Goal: Task Accomplishment & Management: Manage account settings

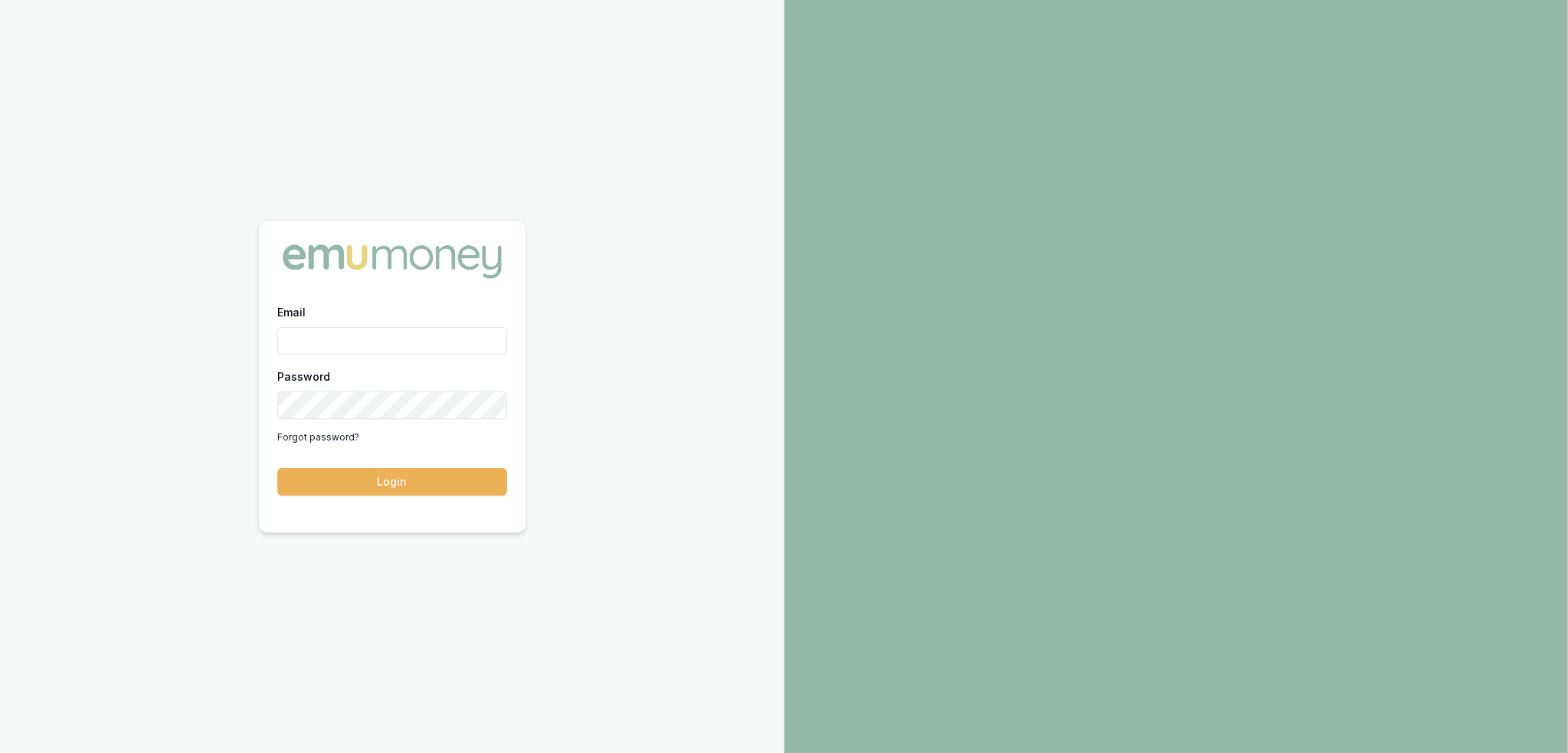
type input "robyn.adams@emumoney.com.au"
click at [421, 480] on button "Login" at bounding box center [392, 481] width 230 height 28
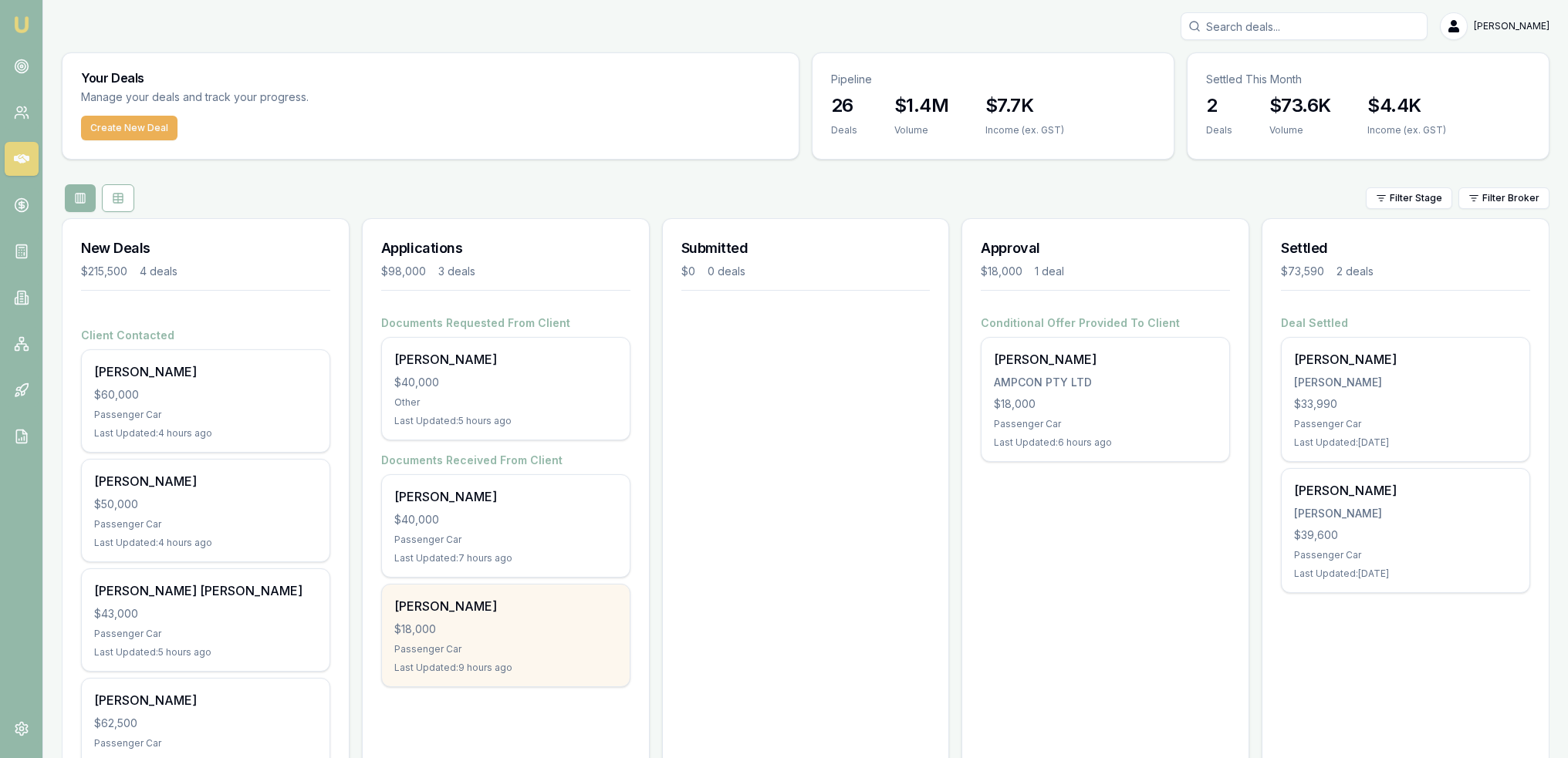
click at [491, 622] on div "$18,000" at bounding box center [505, 629] width 223 height 15
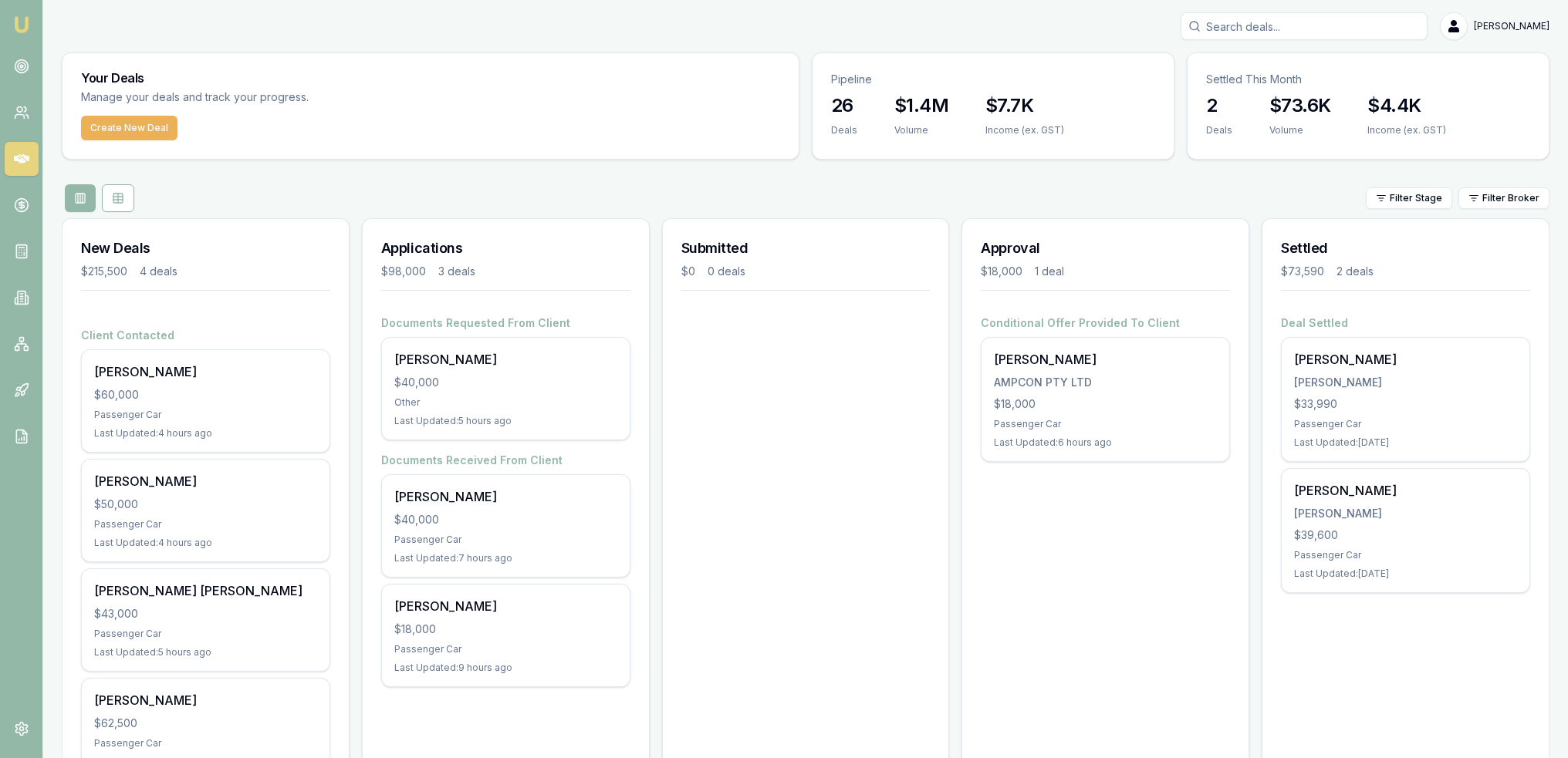
drag, startPoint x: 26, startPoint y: 20, endPoint x: 31, endPoint y: 27, distance: 8.6
click at [26, 20] on img at bounding box center [22, 24] width 18 height 18
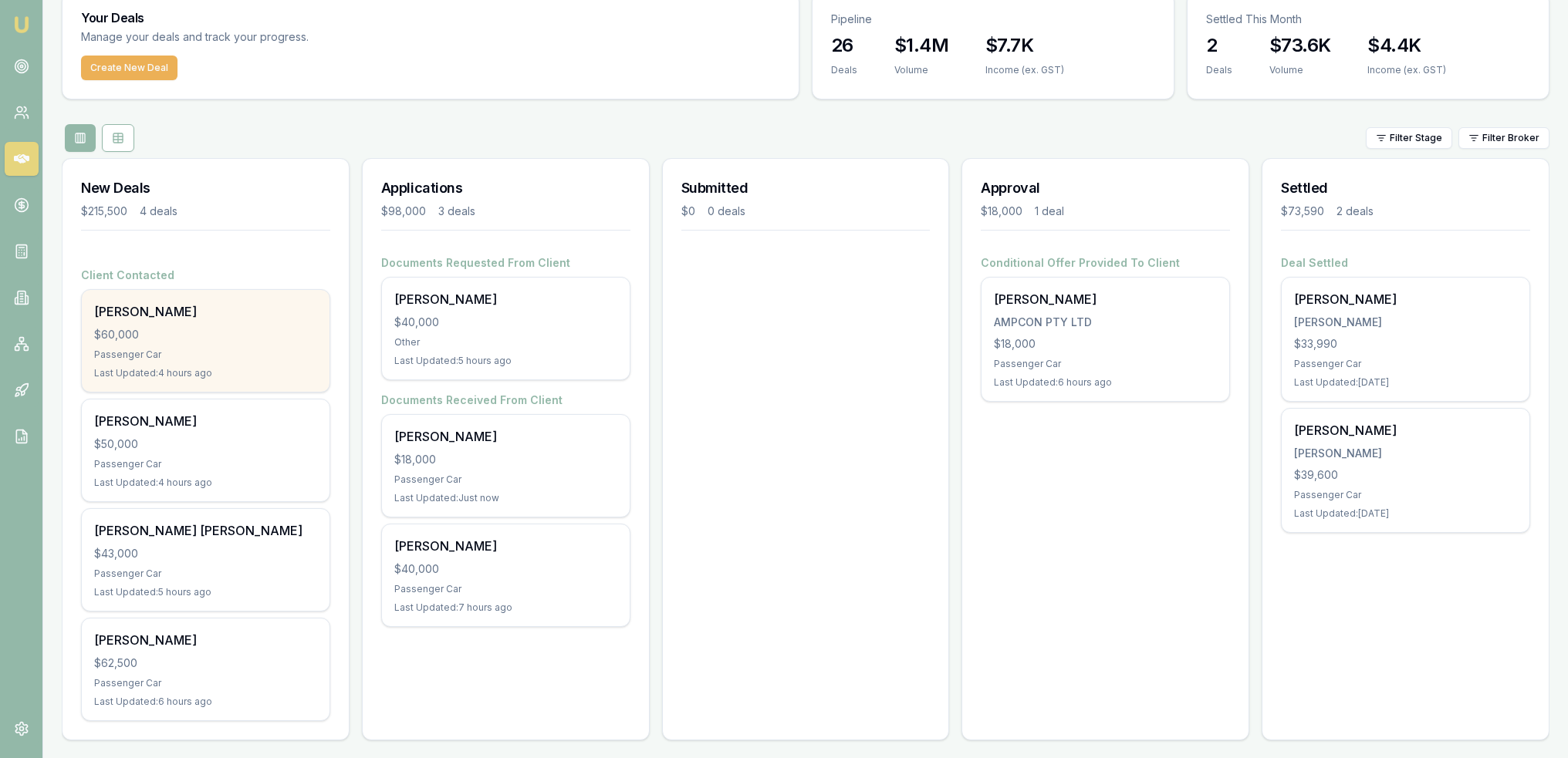
scroll to position [65, 0]
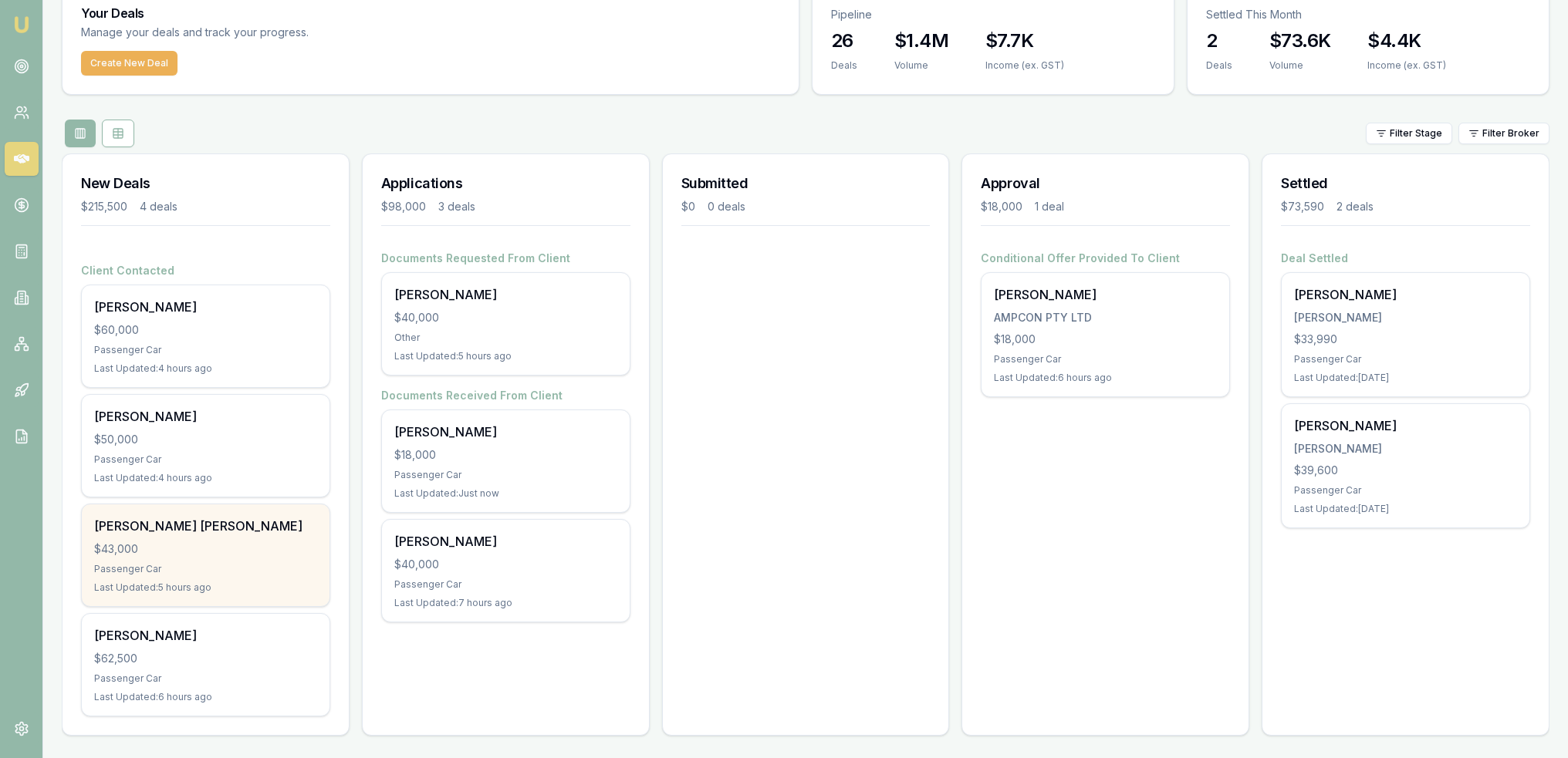
click at [187, 521] on div "Mohammad Shahadat Hossain" at bounding box center [206, 526] width 223 height 18
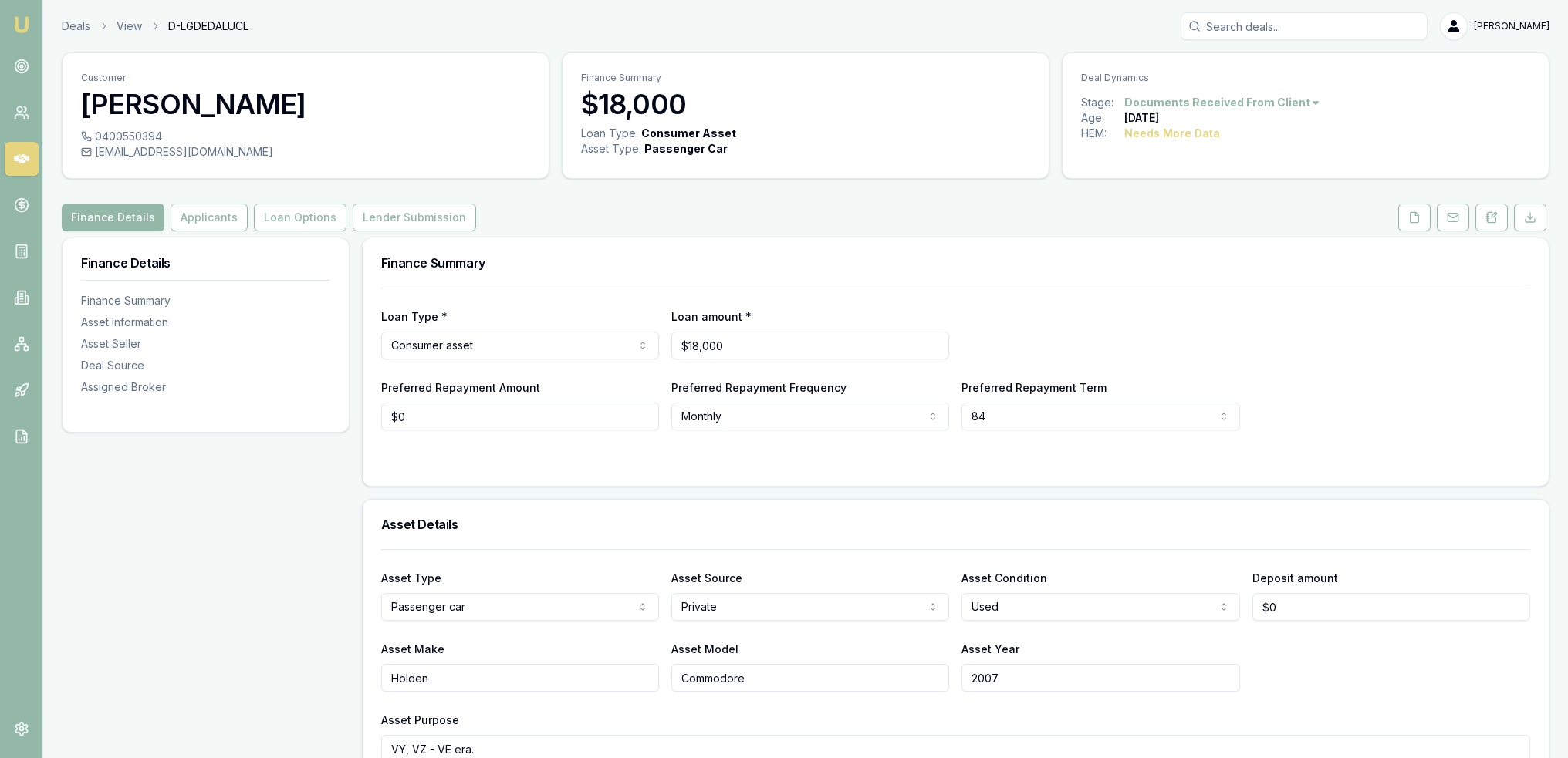
drag, startPoint x: 1492, startPoint y: 222, endPoint x: 1512, endPoint y: 222, distance: 20.0
click at [1492, 222] on icon at bounding box center [1491, 216] width 8 height 10
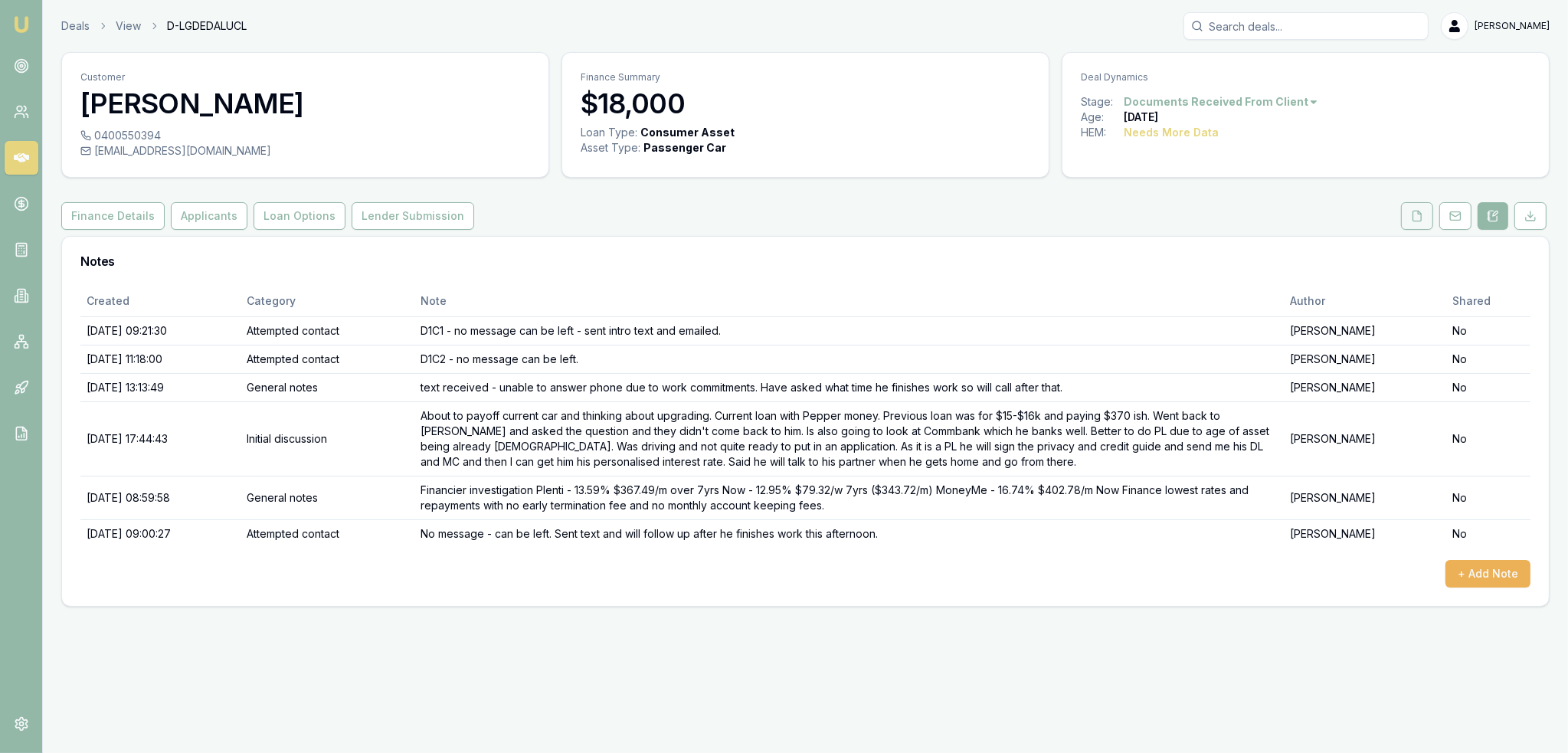
click at [1410, 214] on button at bounding box center [1417, 216] width 32 height 28
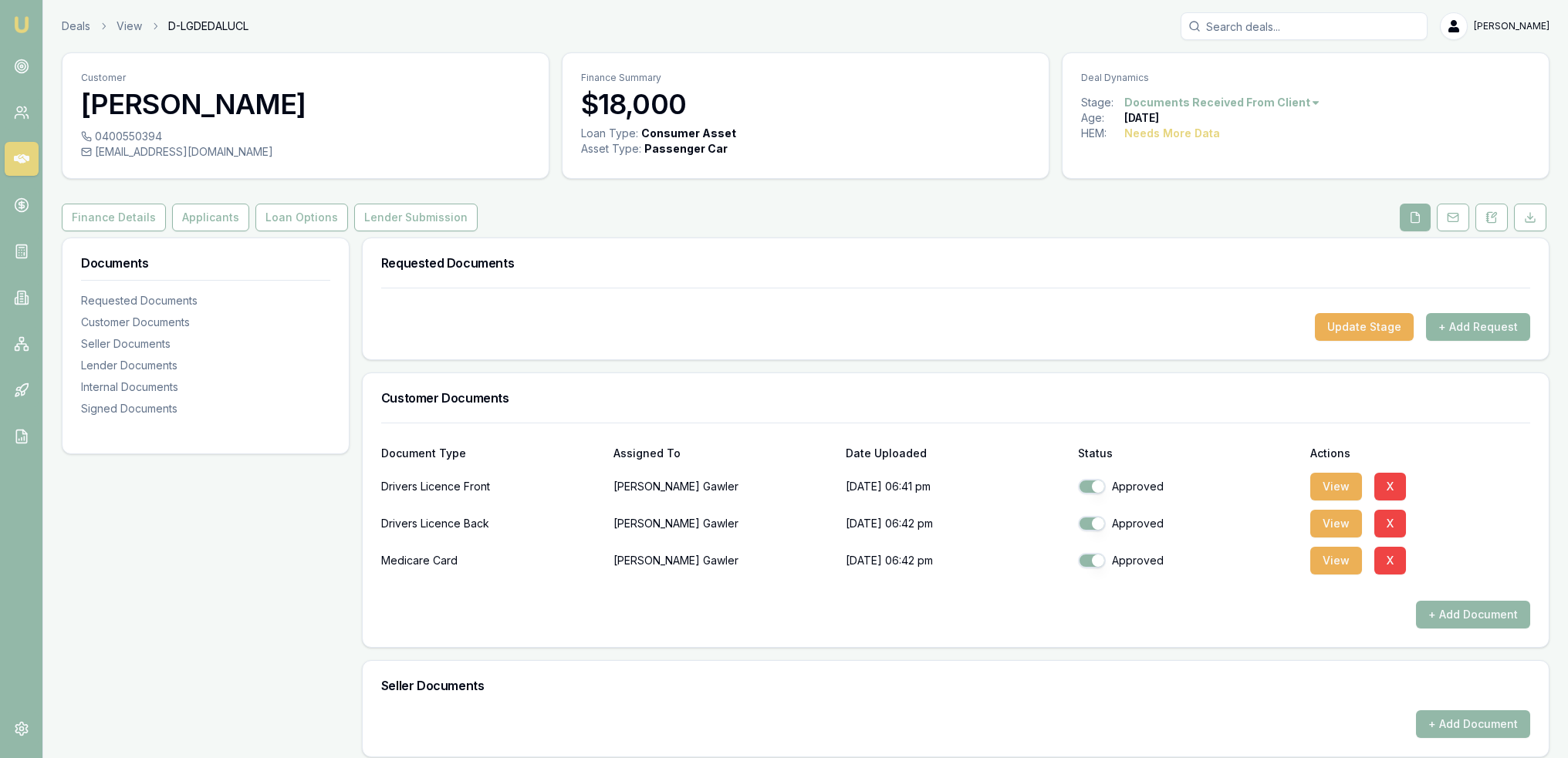
click at [1468, 328] on button "+ Add Request" at bounding box center [1477, 327] width 104 height 28
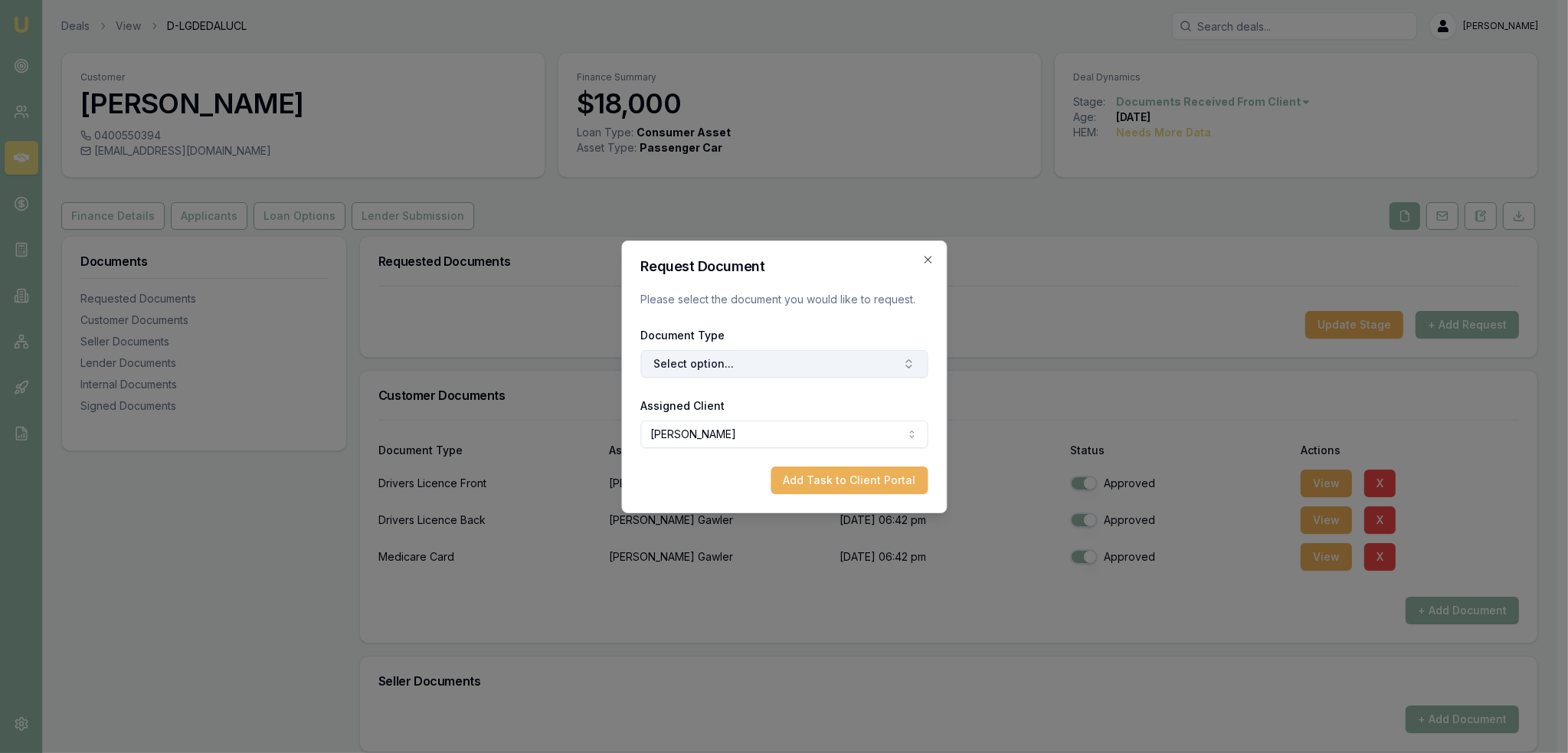
click at [778, 370] on button "Select option..." at bounding box center [783, 363] width 287 height 28
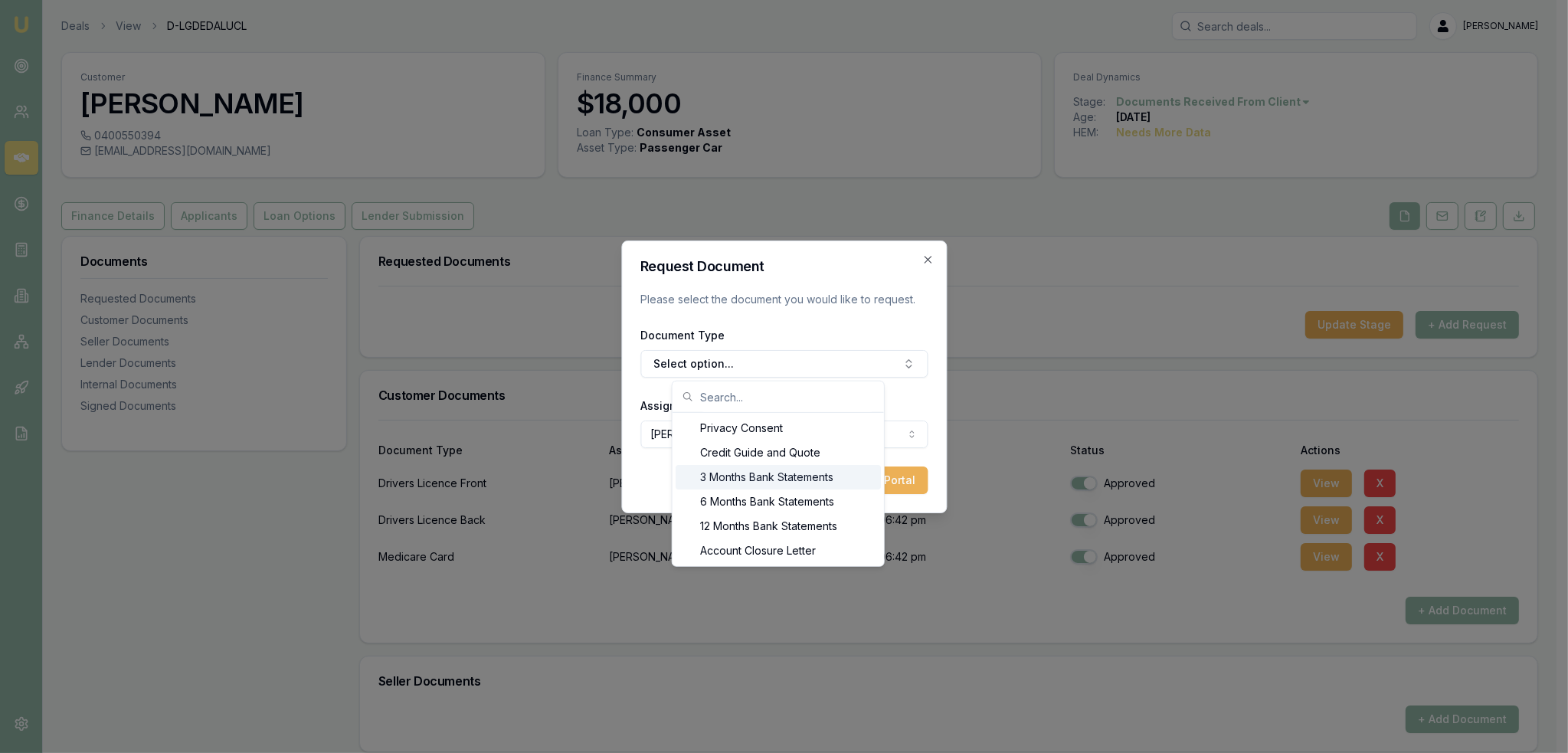
click at [762, 481] on div "3 Months Bank Statements" at bounding box center [778, 477] width 205 height 24
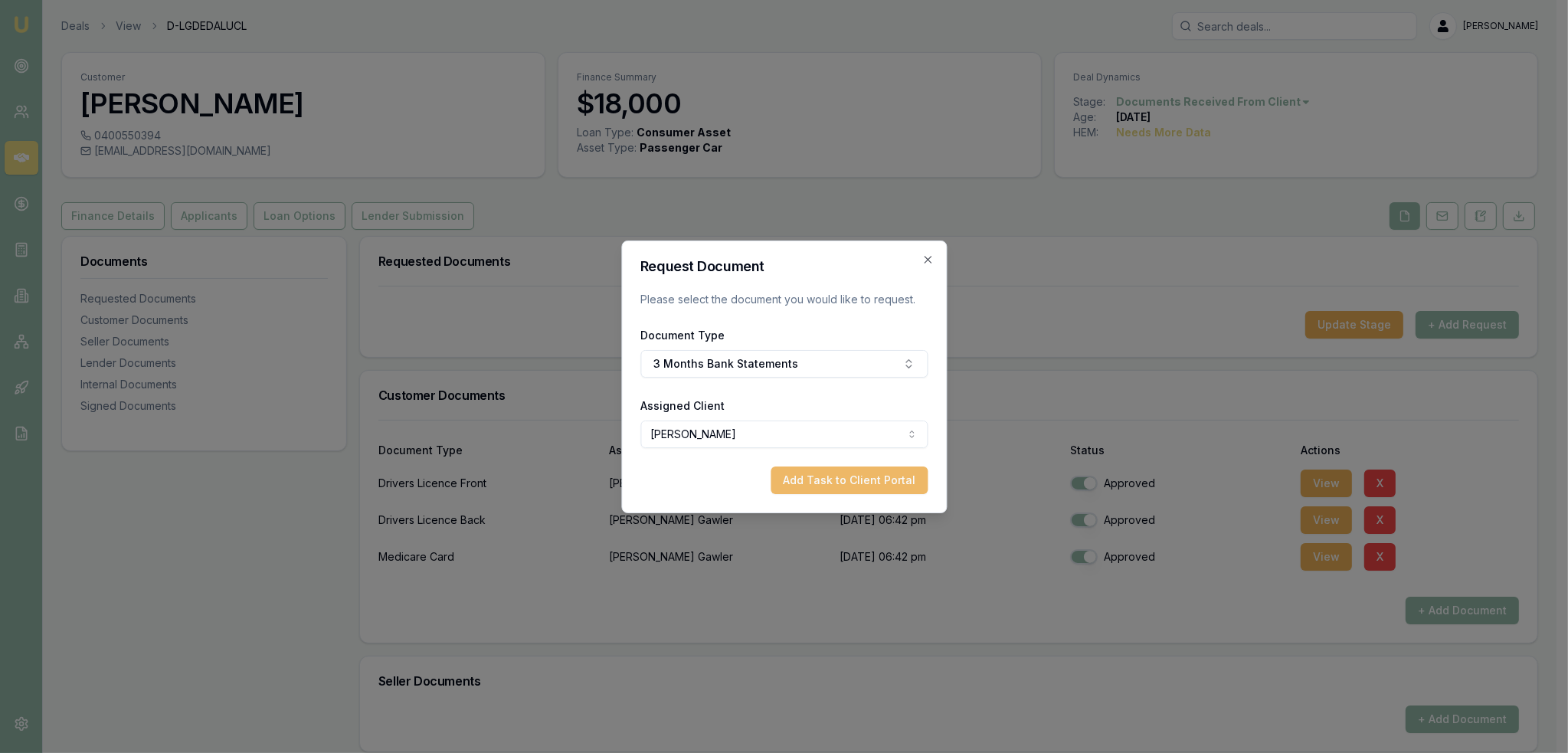
click at [840, 473] on button "Add Task to Client Portal" at bounding box center [849, 480] width 157 height 28
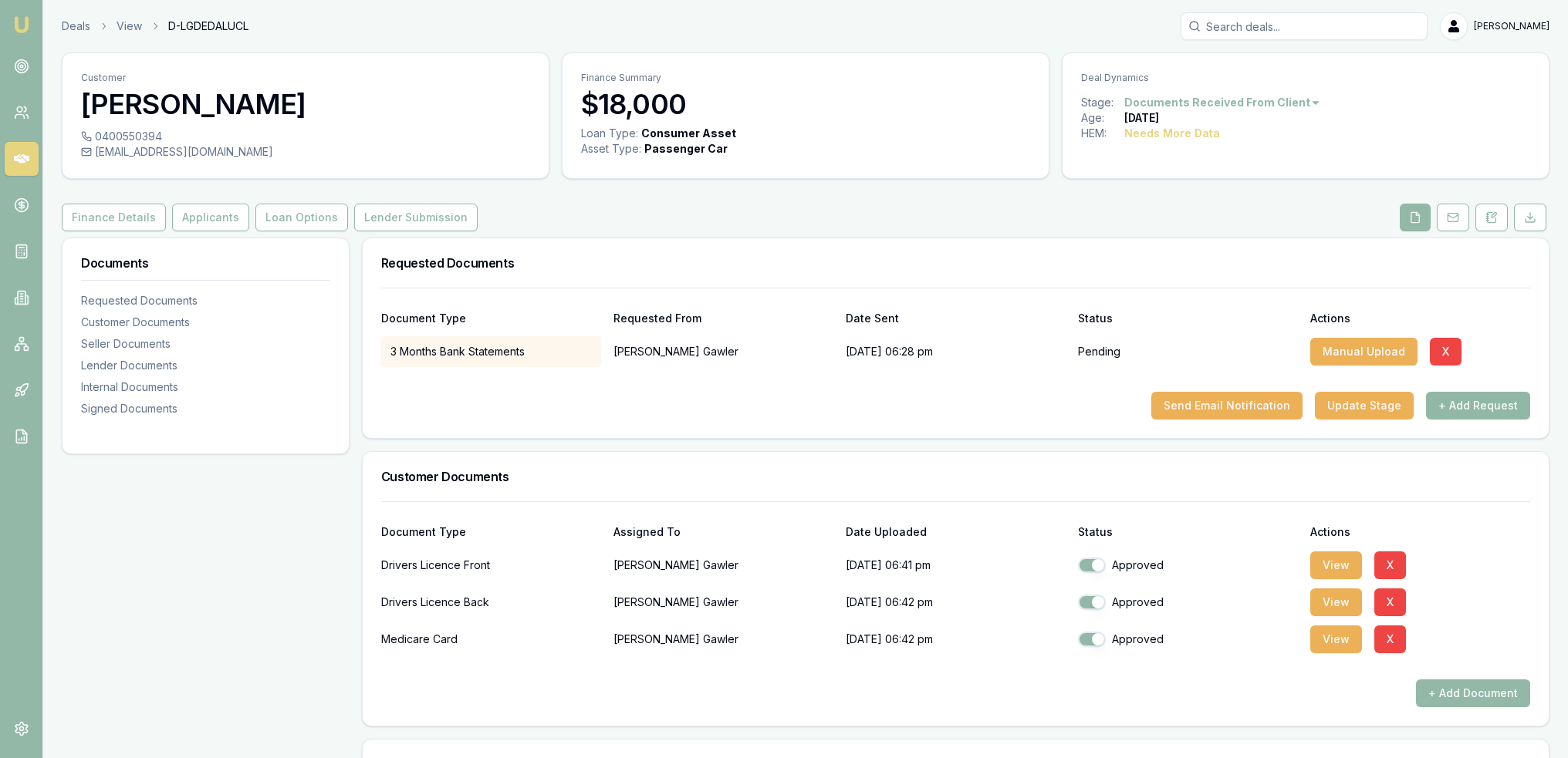
click at [1472, 409] on button "+ Add Request" at bounding box center [1477, 406] width 104 height 28
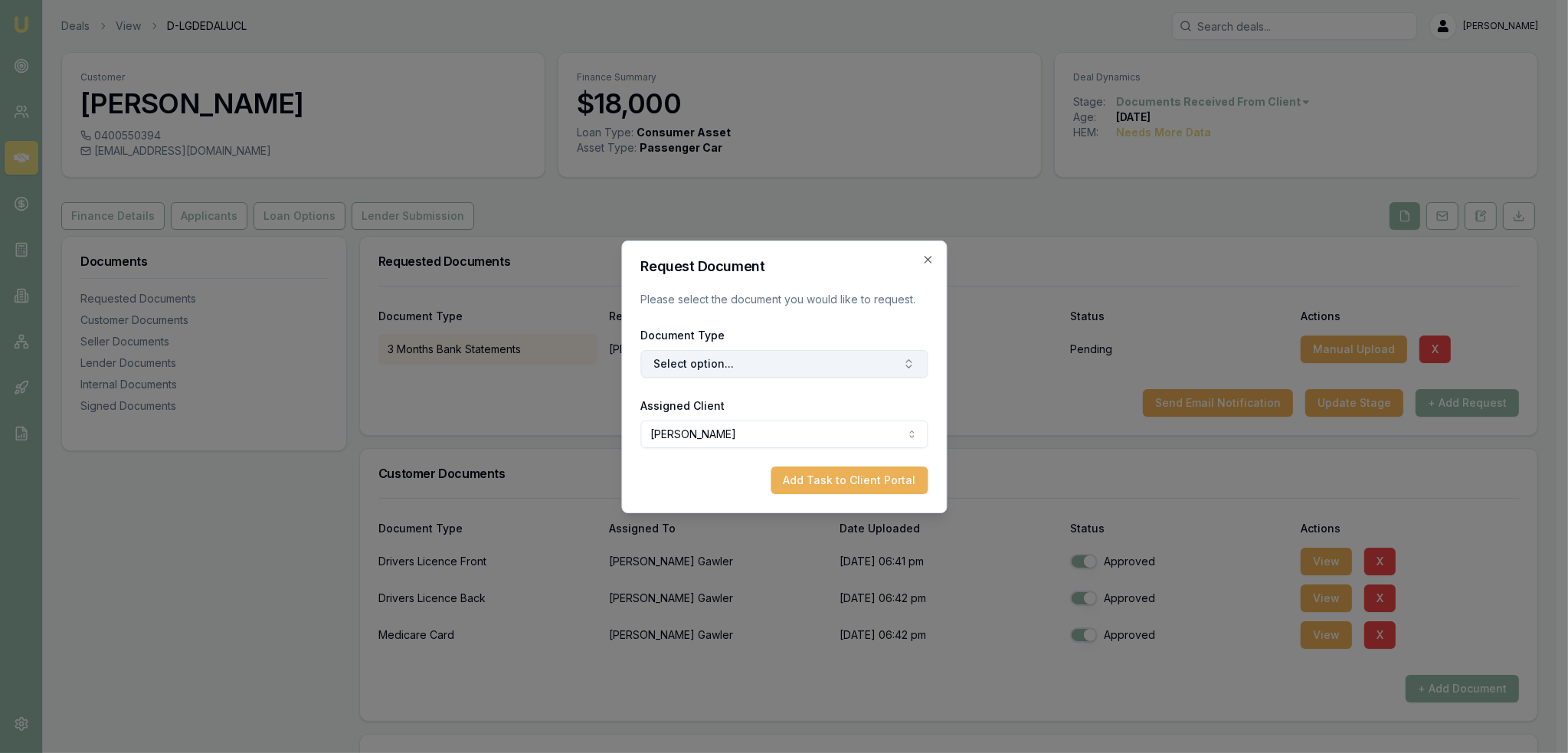
click at [698, 361] on button "Select option..." at bounding box center [783, 363] width 287 height 28
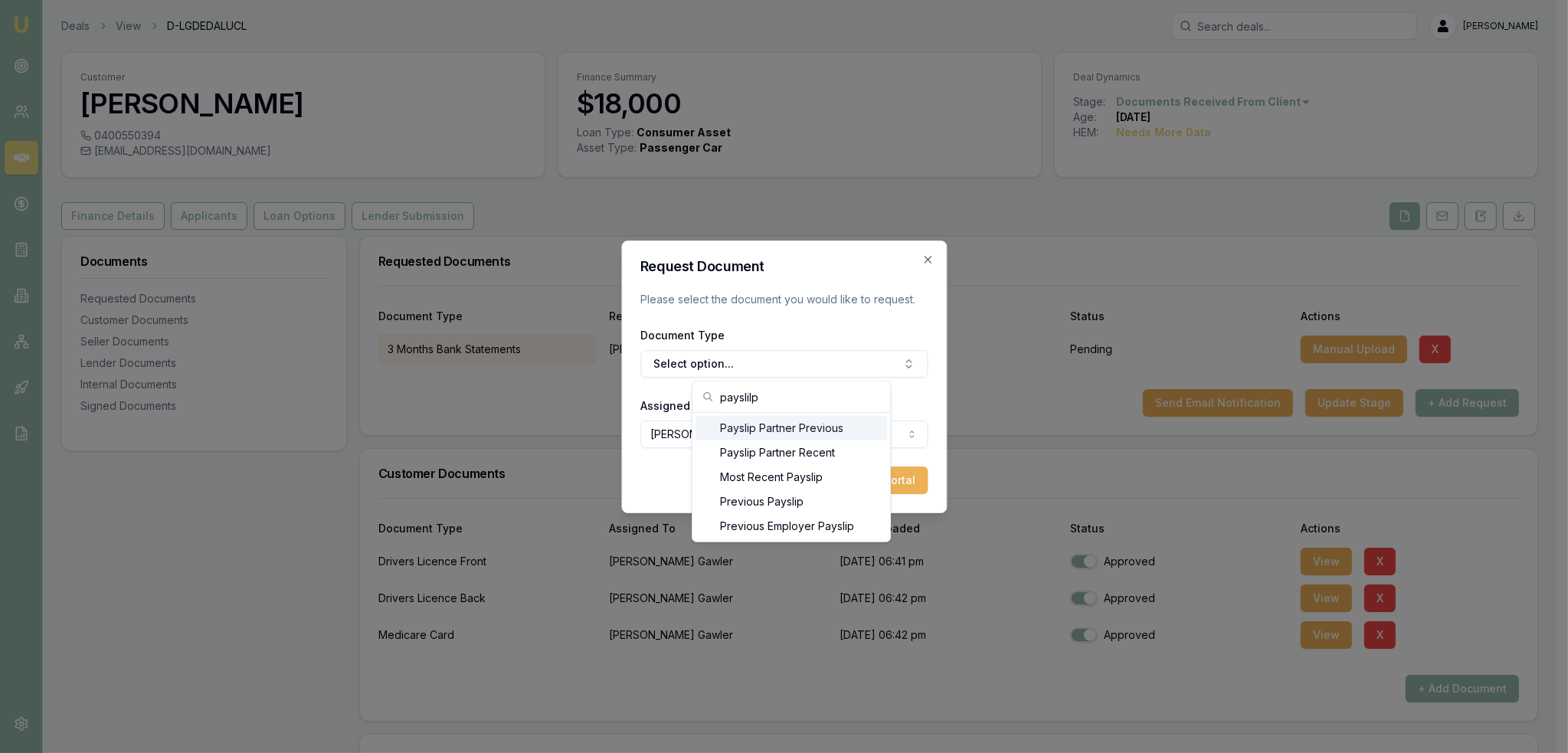
type input "payslilp"
click at [769, 432] on div "Payslip Partner Previous" at bounding box center [790, 428] width 192 height 24
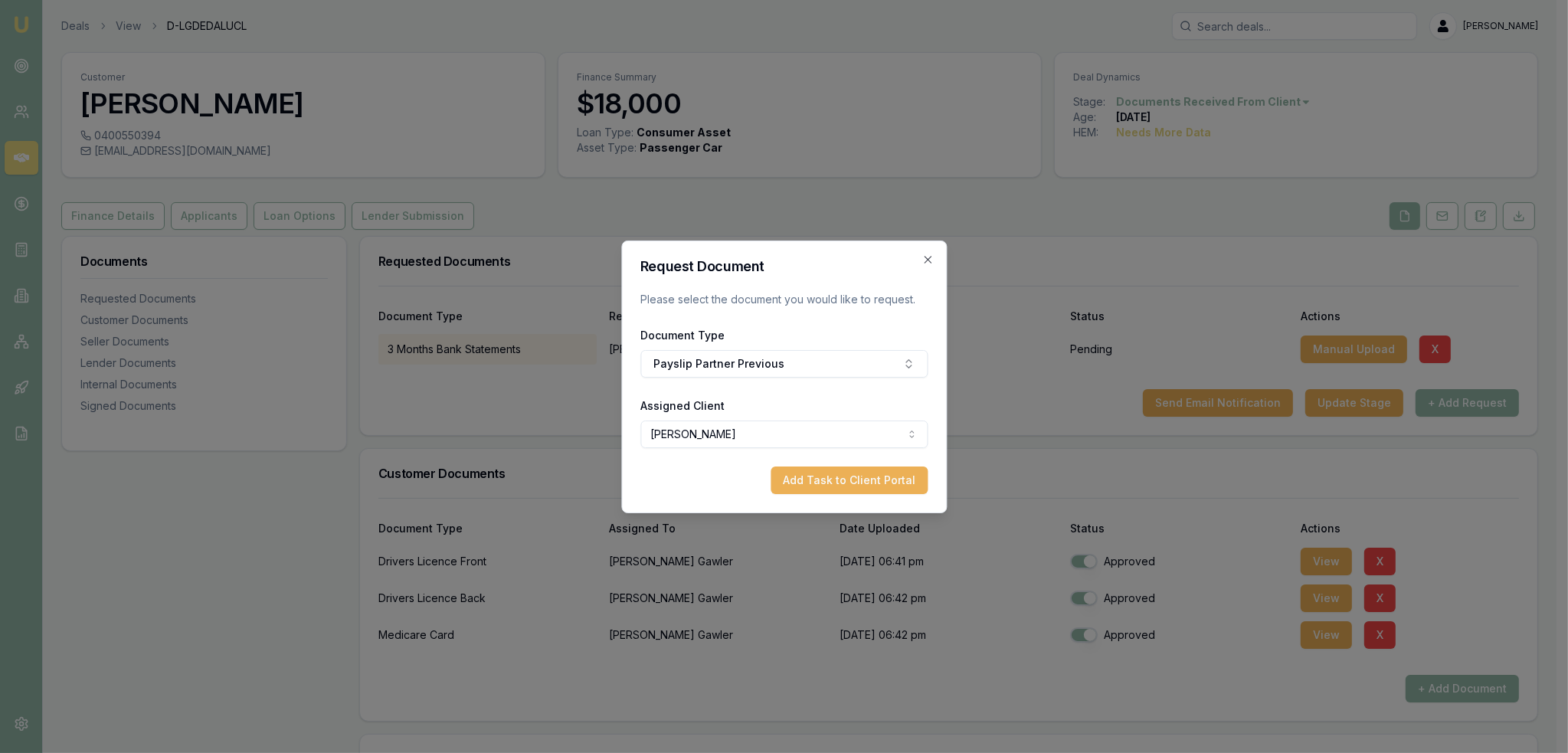
drag, startPoint x: 815, startPoint y: 480, endPoint x: 1269, endPoint y: 480, distance: 454.0
click at [821, 480] on button "Add Task to Client Portal" at bounding box center [849, 480] width 157 height 28
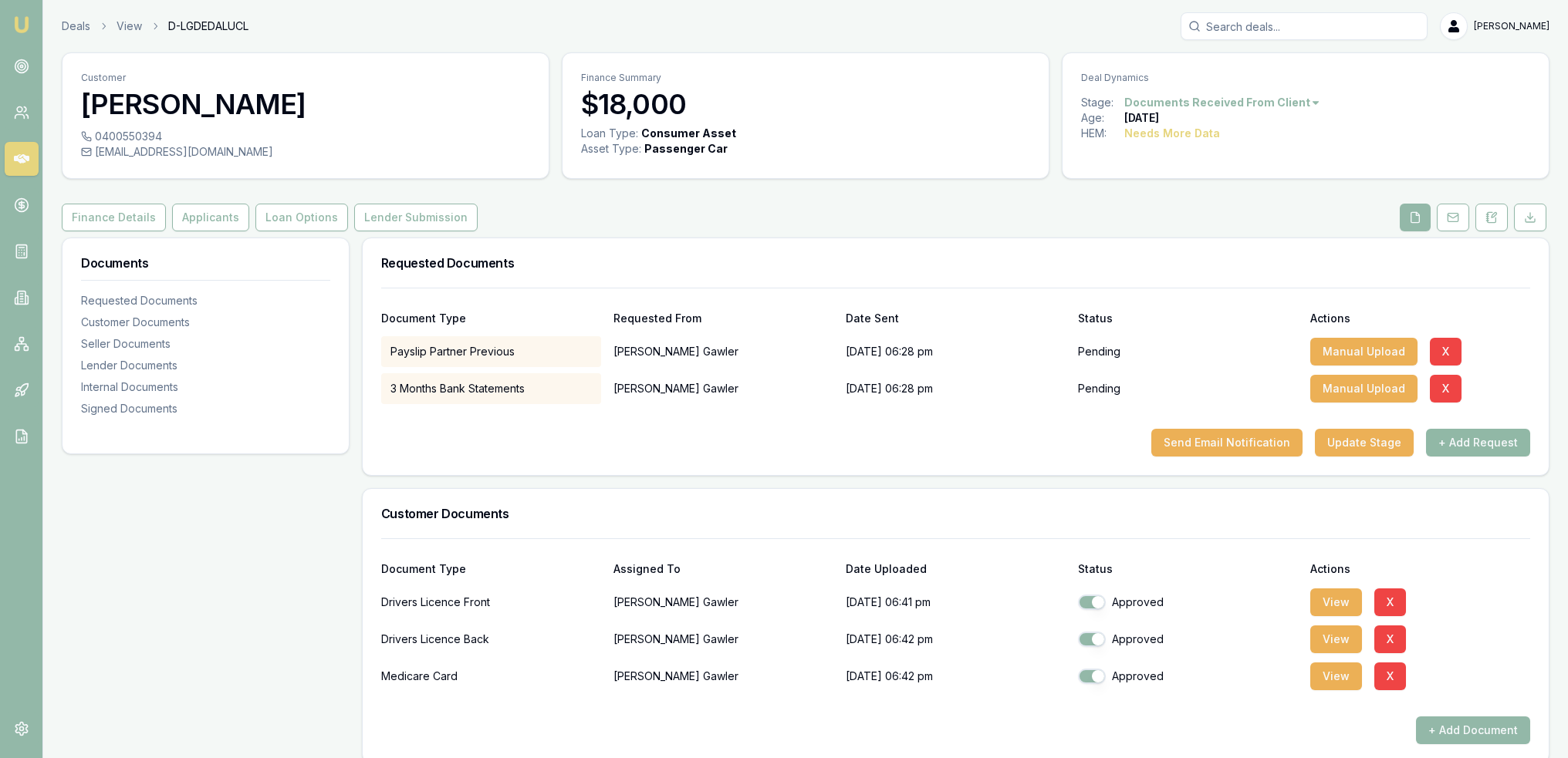
click at [1466, 444] on button "+ Add Request" at bounding box center [1477, 443] width 104 height 28
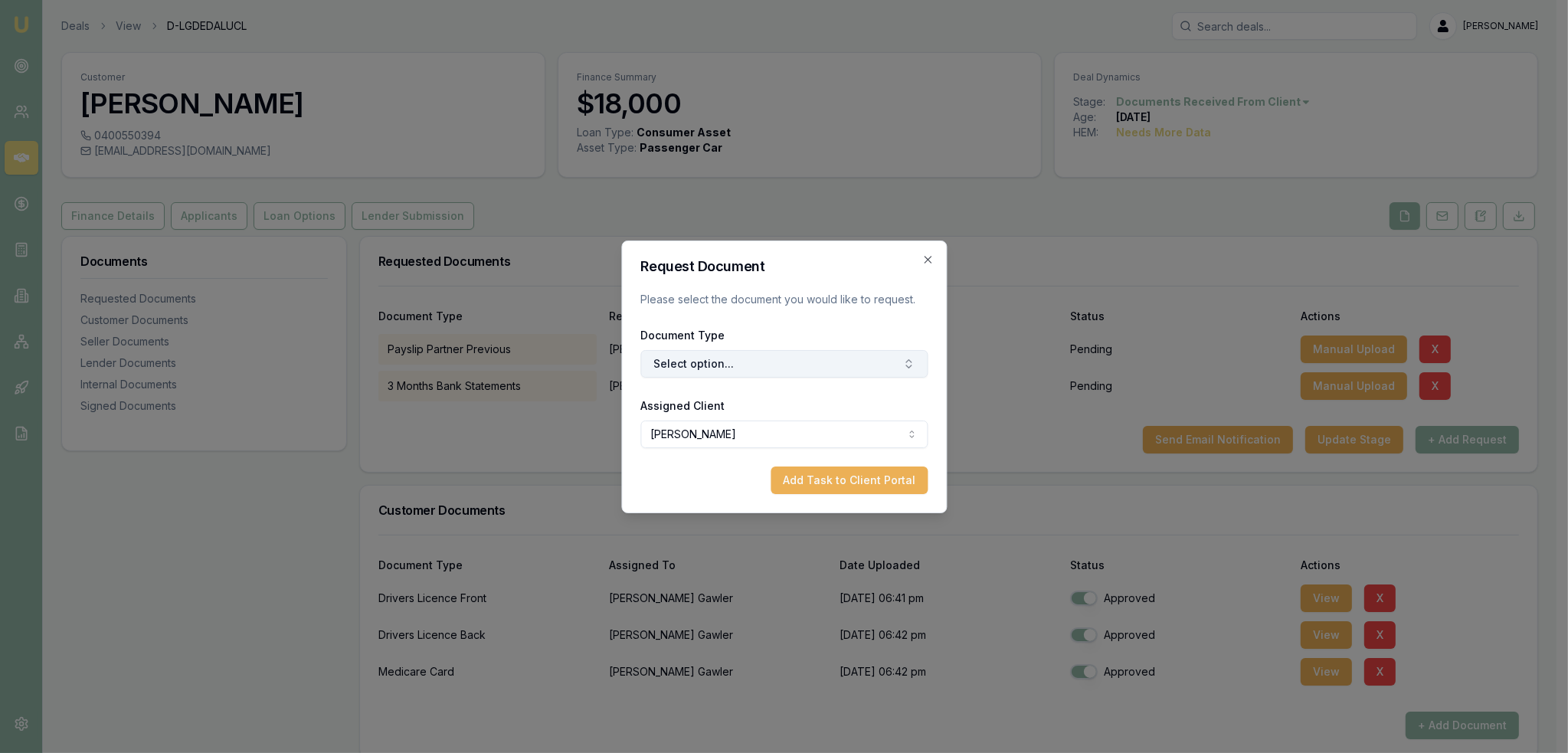
click at [875, 364] on button "Select option..." at bounding box center [783, 363] width 287 height 28
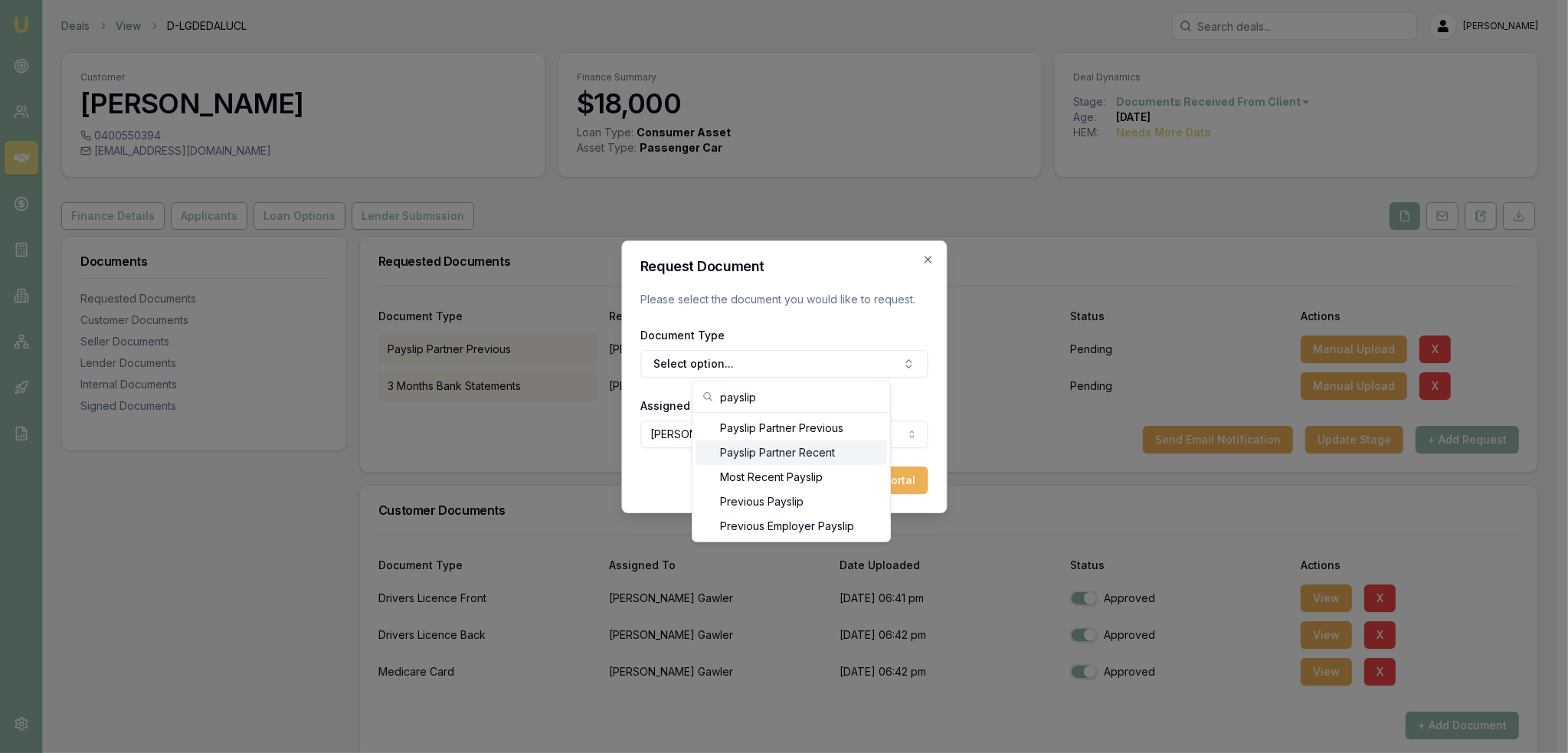
type input "payslip"
click at [824, 453] on div "Payslip Partner Recent" at bounding box center [790, 453] width 192 height 24
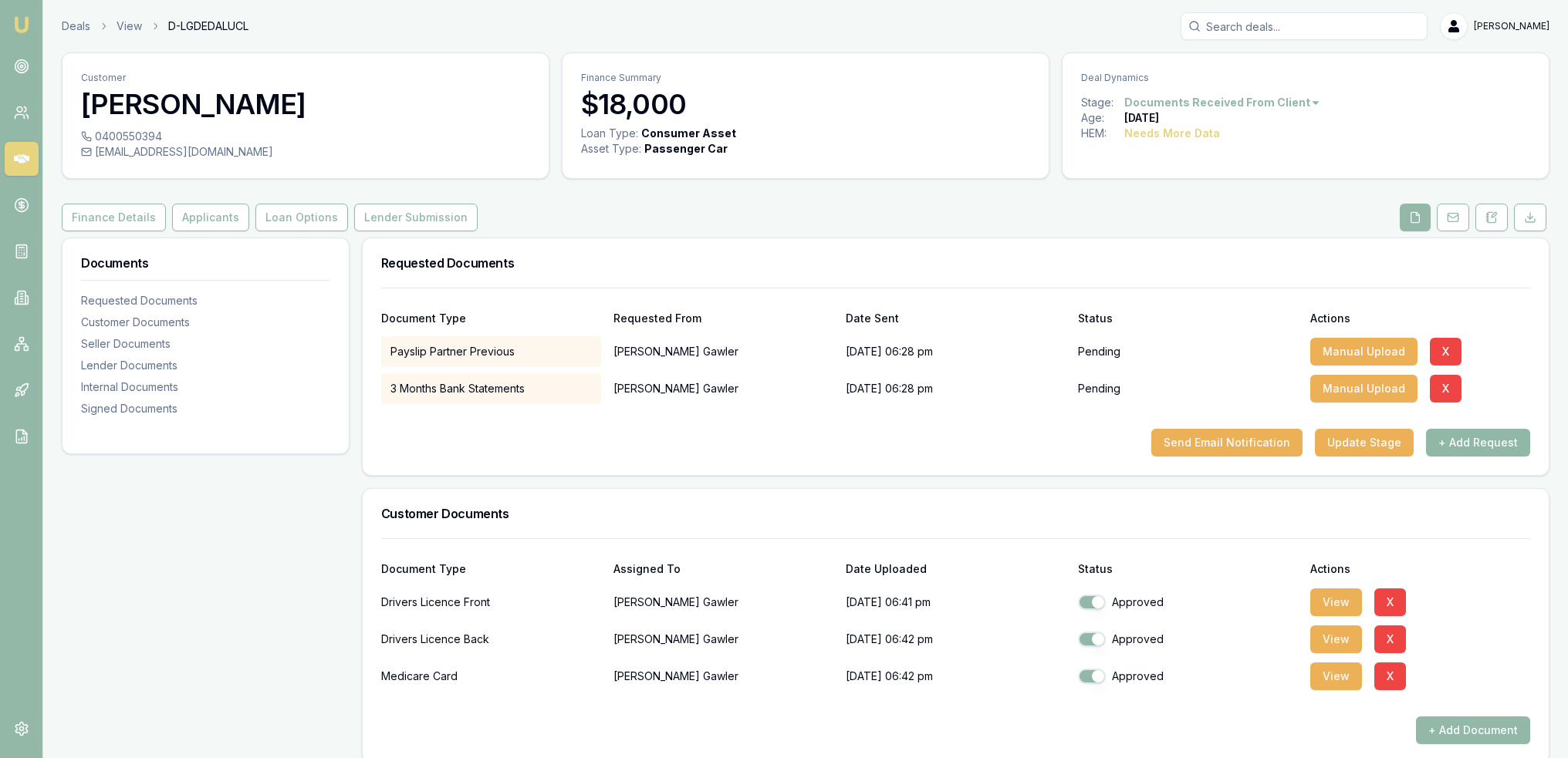
click at [1481, 450] on button "+ Add Request" at bounding box center [1477, 443] width 104 height 28
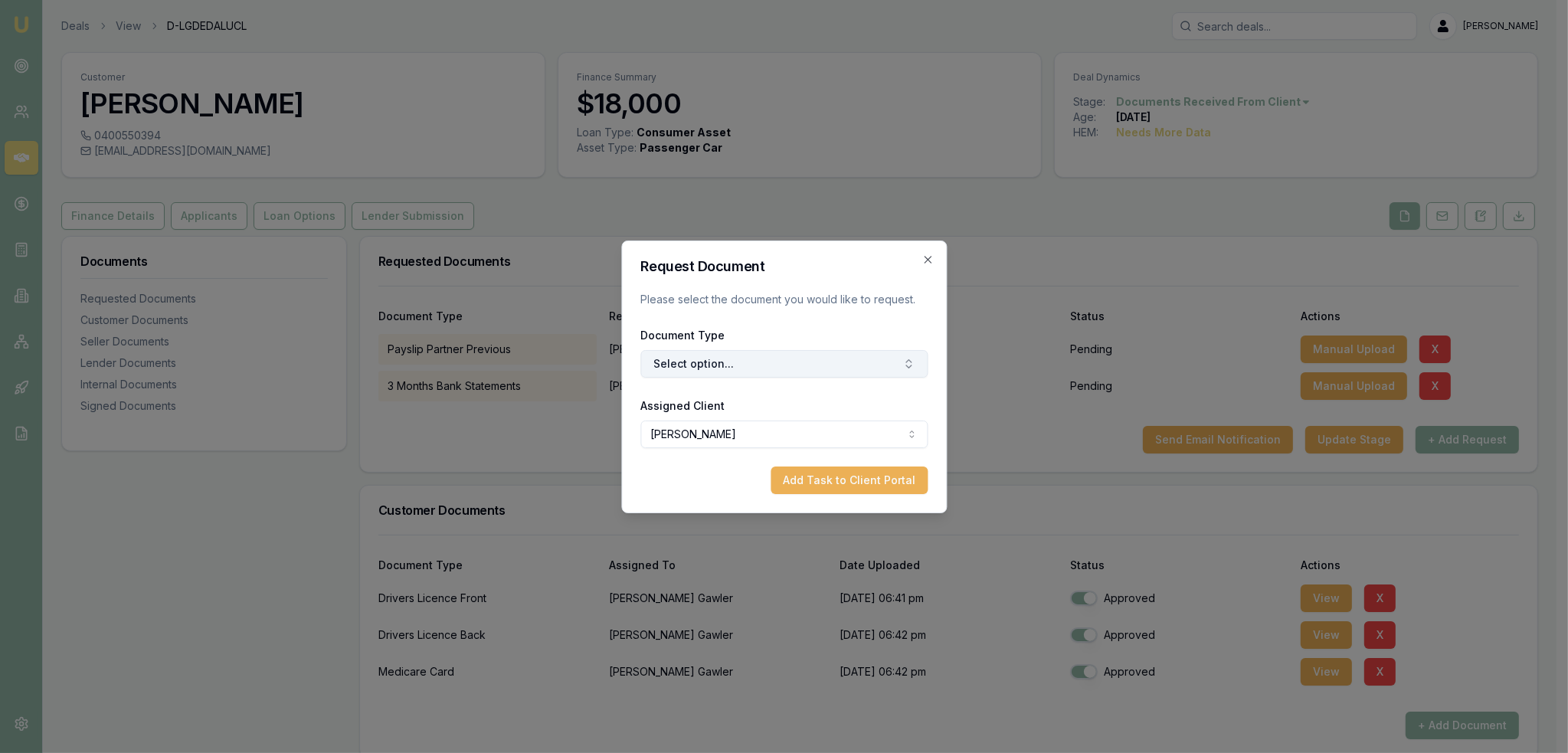
click at [824, 365] on button "Select option..." at bounding box center [783, 363] width 287 height 28
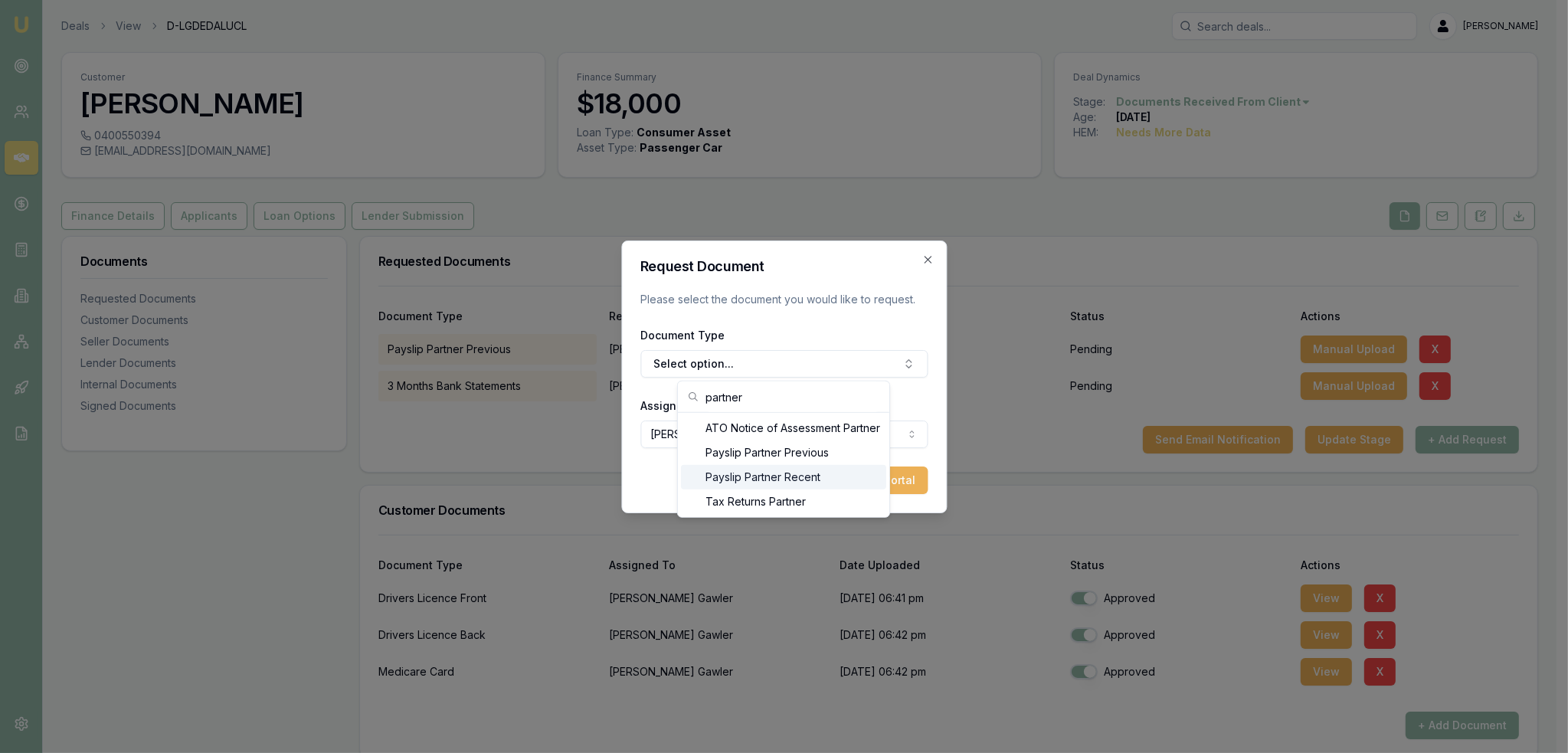
type input "partner"
click at [812, 476] on div "Payslip Partner Recent" at bounding box center [783, 477] width 205 height 24
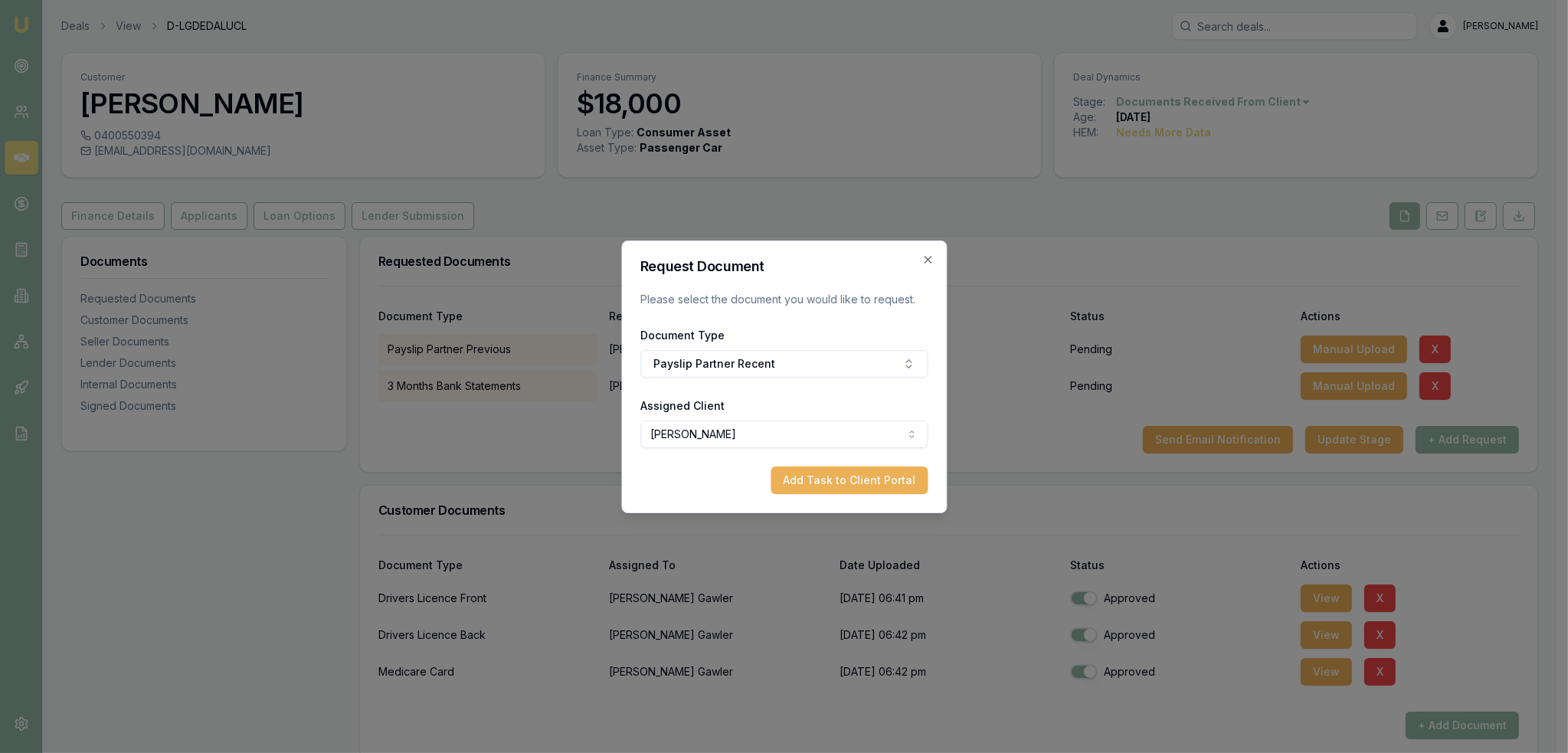
click at [812, 477] on button "Add Task to Client Portal" at bounding box center [849, 480] width 157 height 28
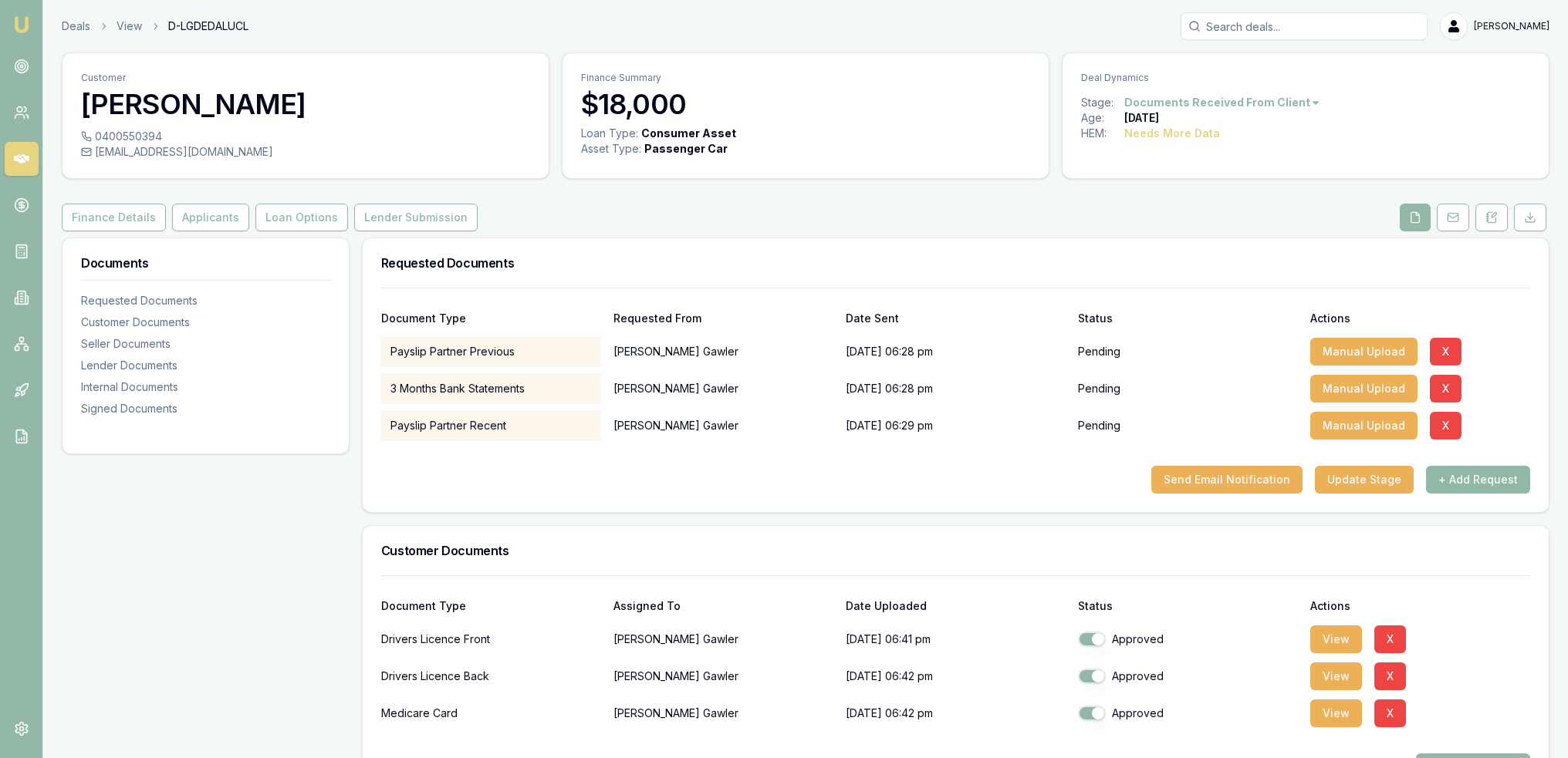
click at [1481, 481] on button "+ Add Request" at bounding box center [1477, 479] width 104 height 28
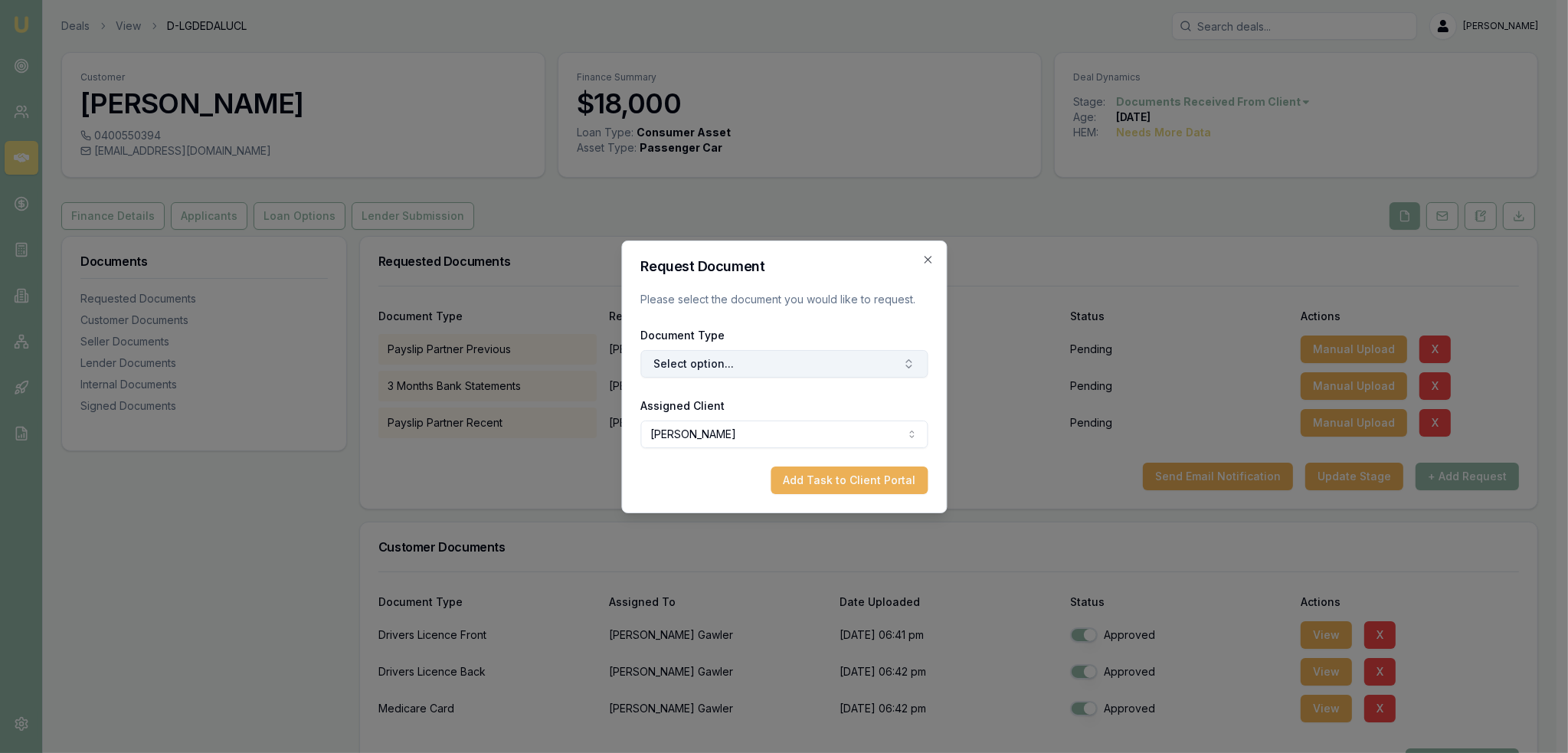
click at [824, 364] on button "Select option..." at bounding box center [783, 363] width 287 height 28
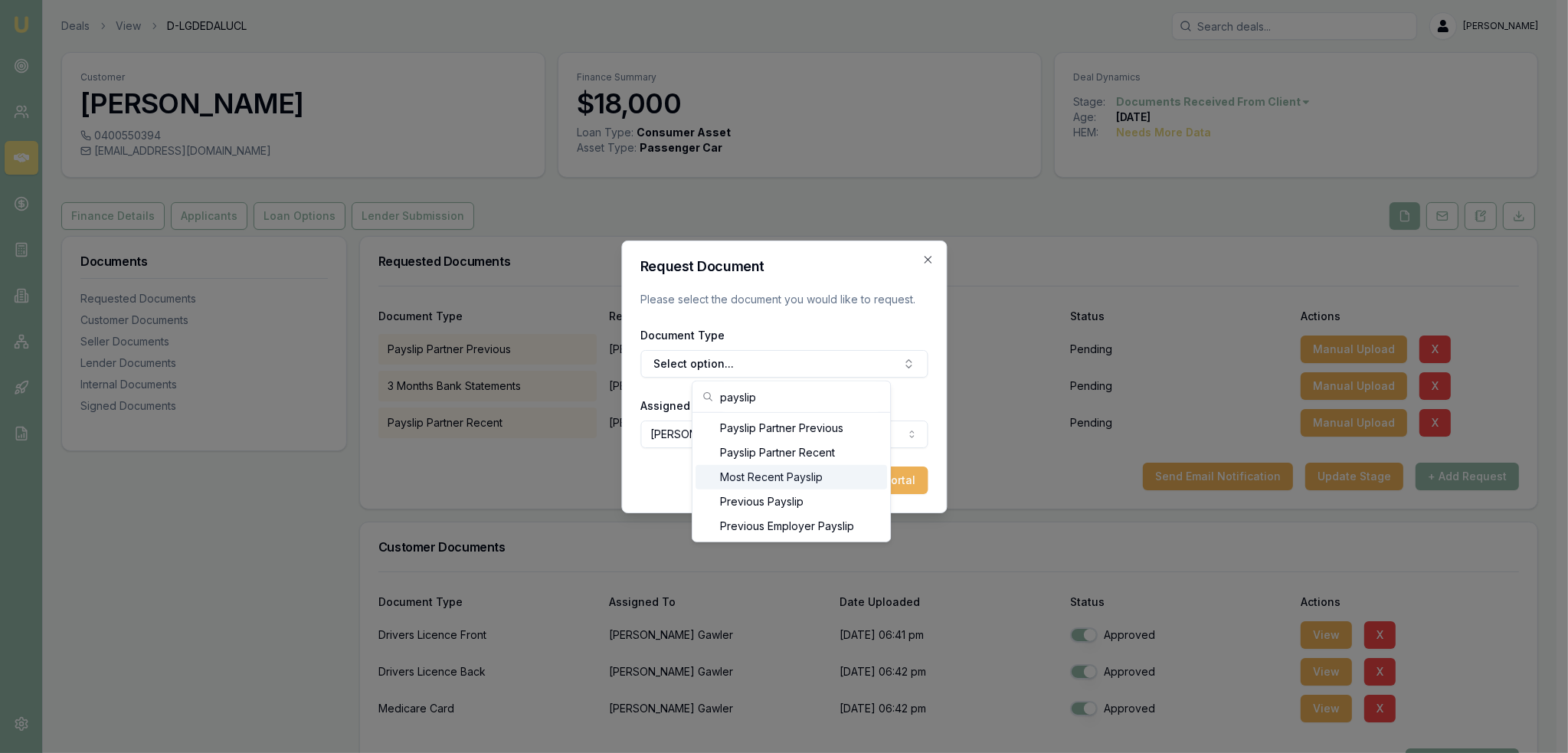
type input "payslip"
click at [784, 480] on div "Most Recent Payslip" at bounding box center [790, 477] width 192 height 24
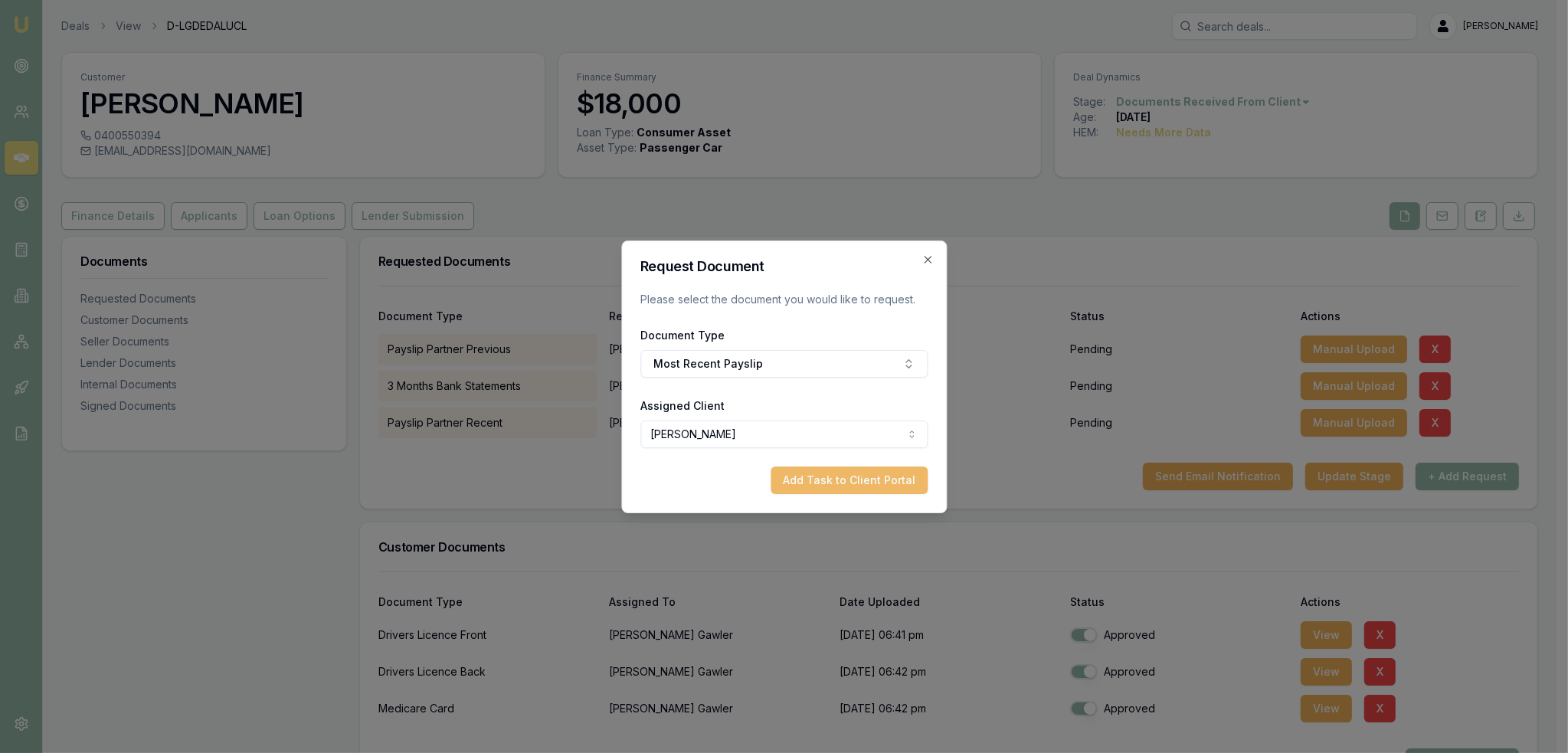
click at [874, 479] on button "Add Task to Client Portal" at bounding box center [849, 480] width 157 height 28
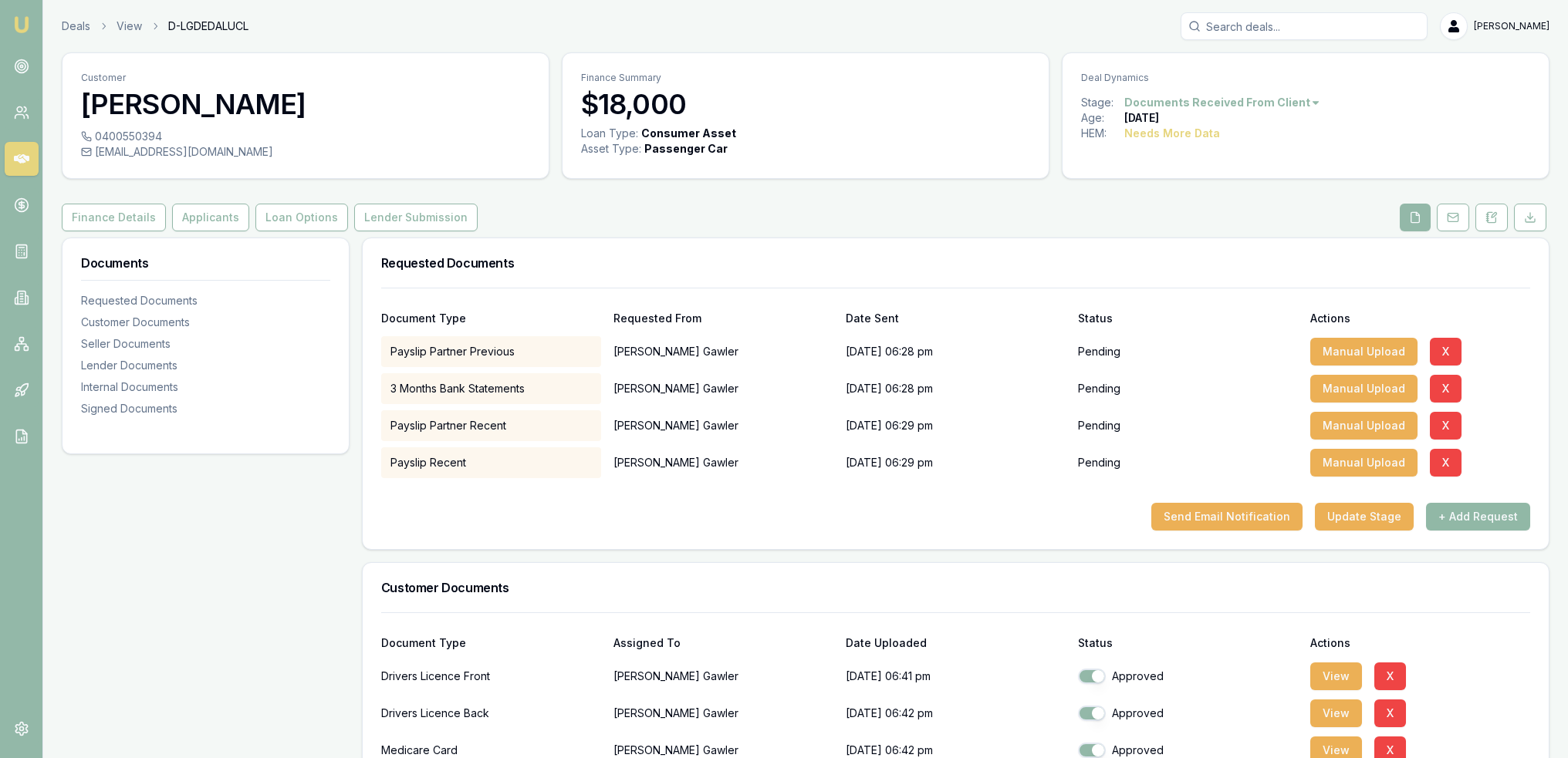
click at [1478, 522] on button "+ Add Request" at bounding box center [1477, 516] width 104 height 28
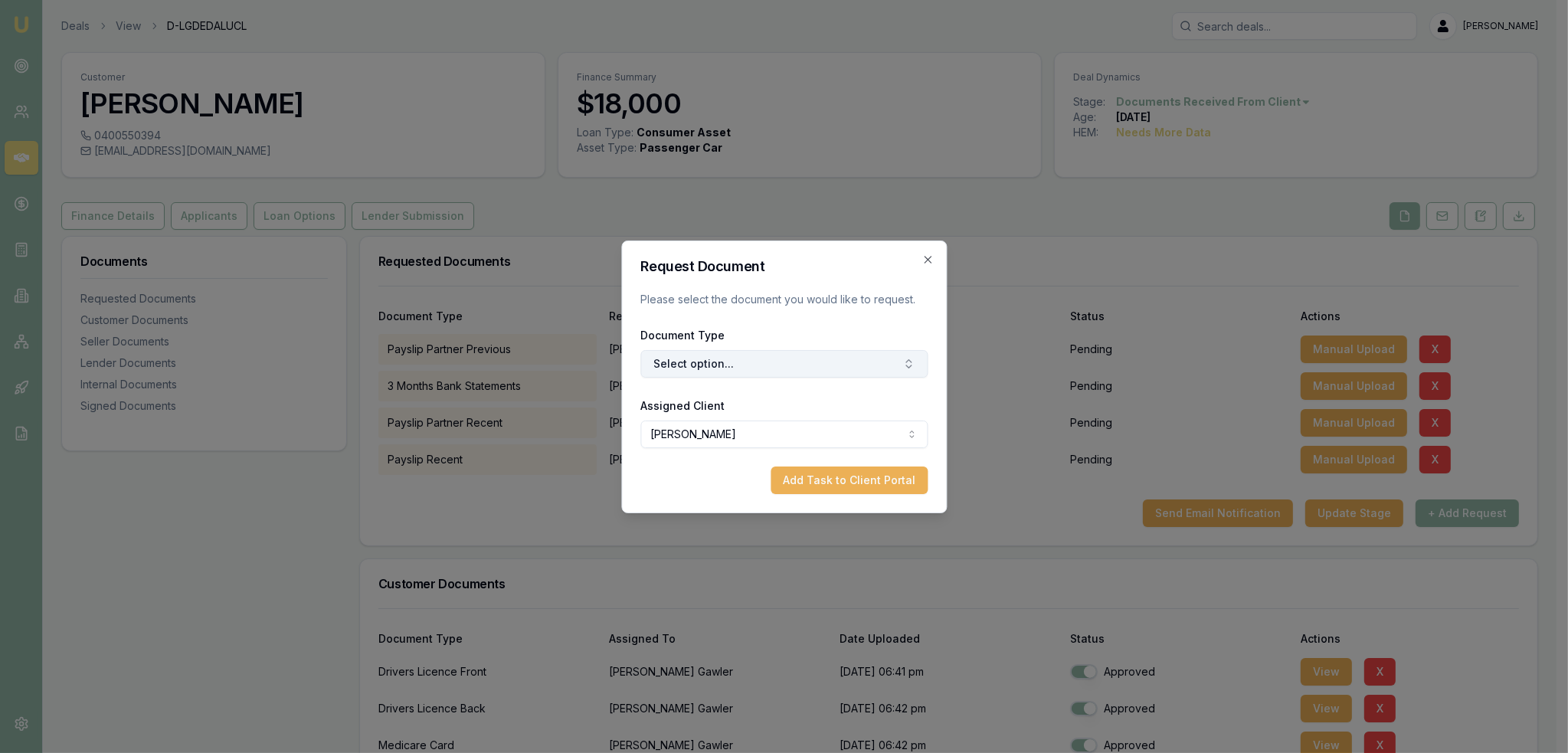
click at [826, 369] on button "Select option..." at bounding box center [783, 363] width 287 height 28
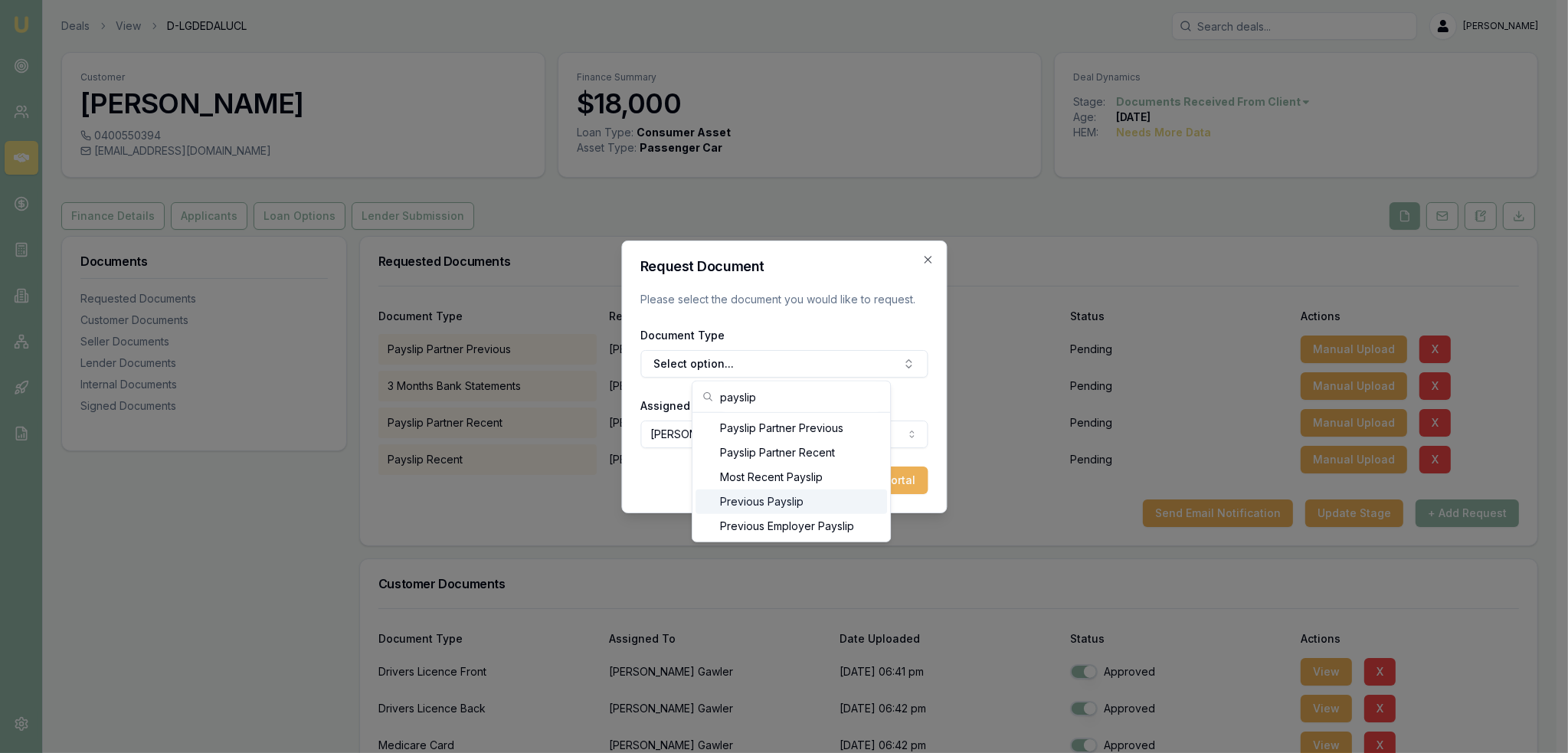
type input "payslip"
click at [793, 499] on div "Previous Payslip" at bounding box center [790, 501] width 192 height 24
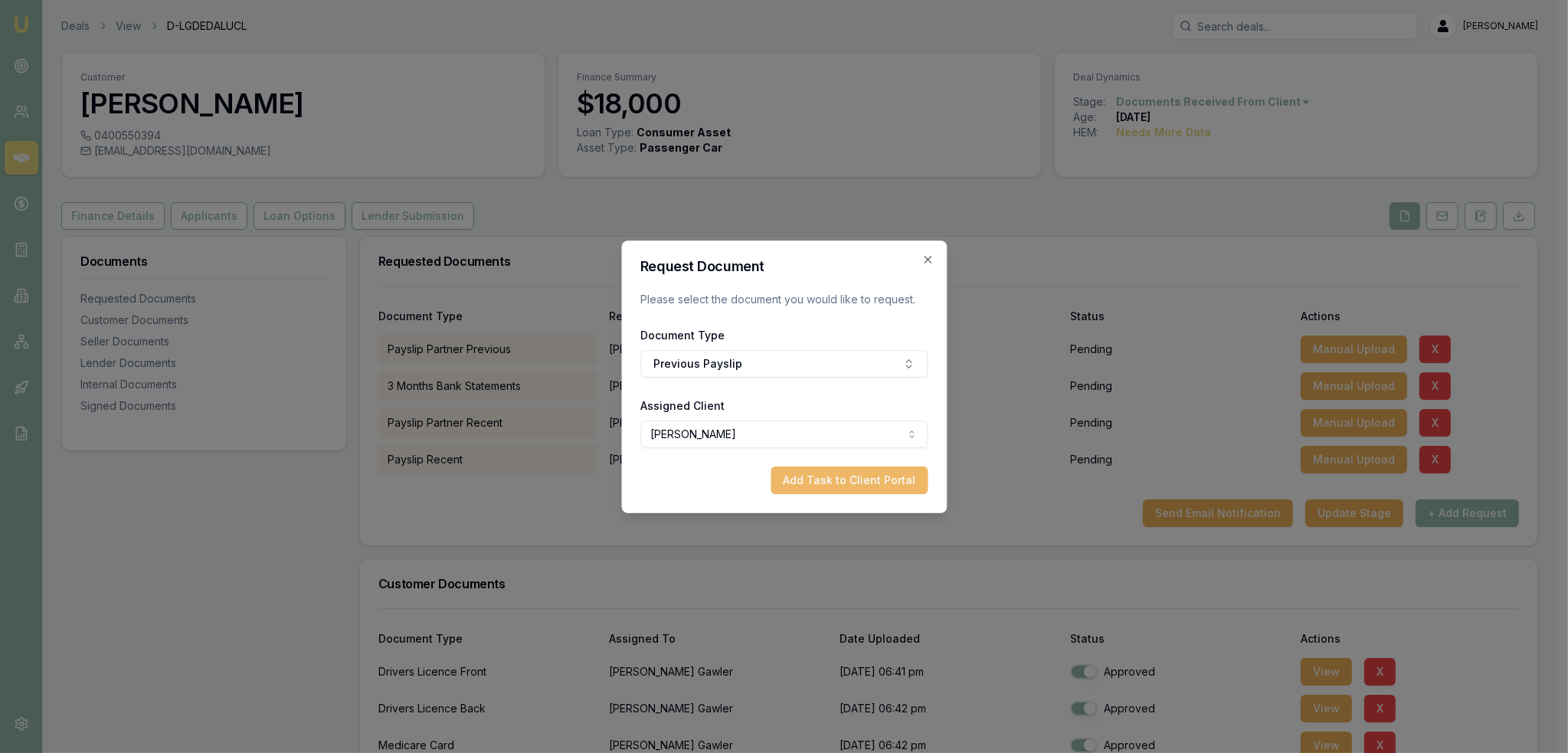
click at [857, 480] on button "Add Task to Client Portal" at bounding box center [849, 480] width 157 height 28
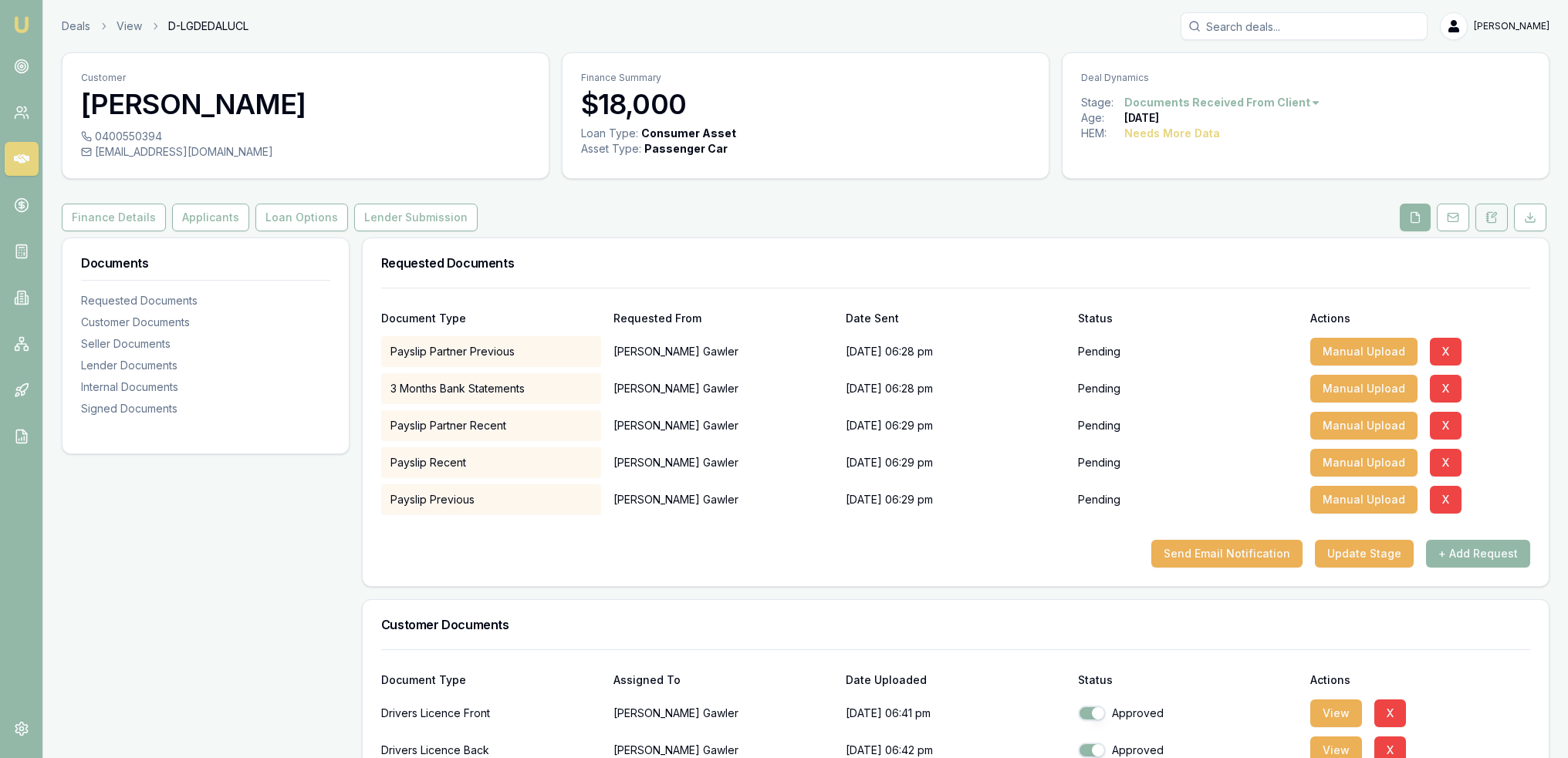
click at [1496, 212] on icon at bounding box center [1492, 217] width 13 height 13
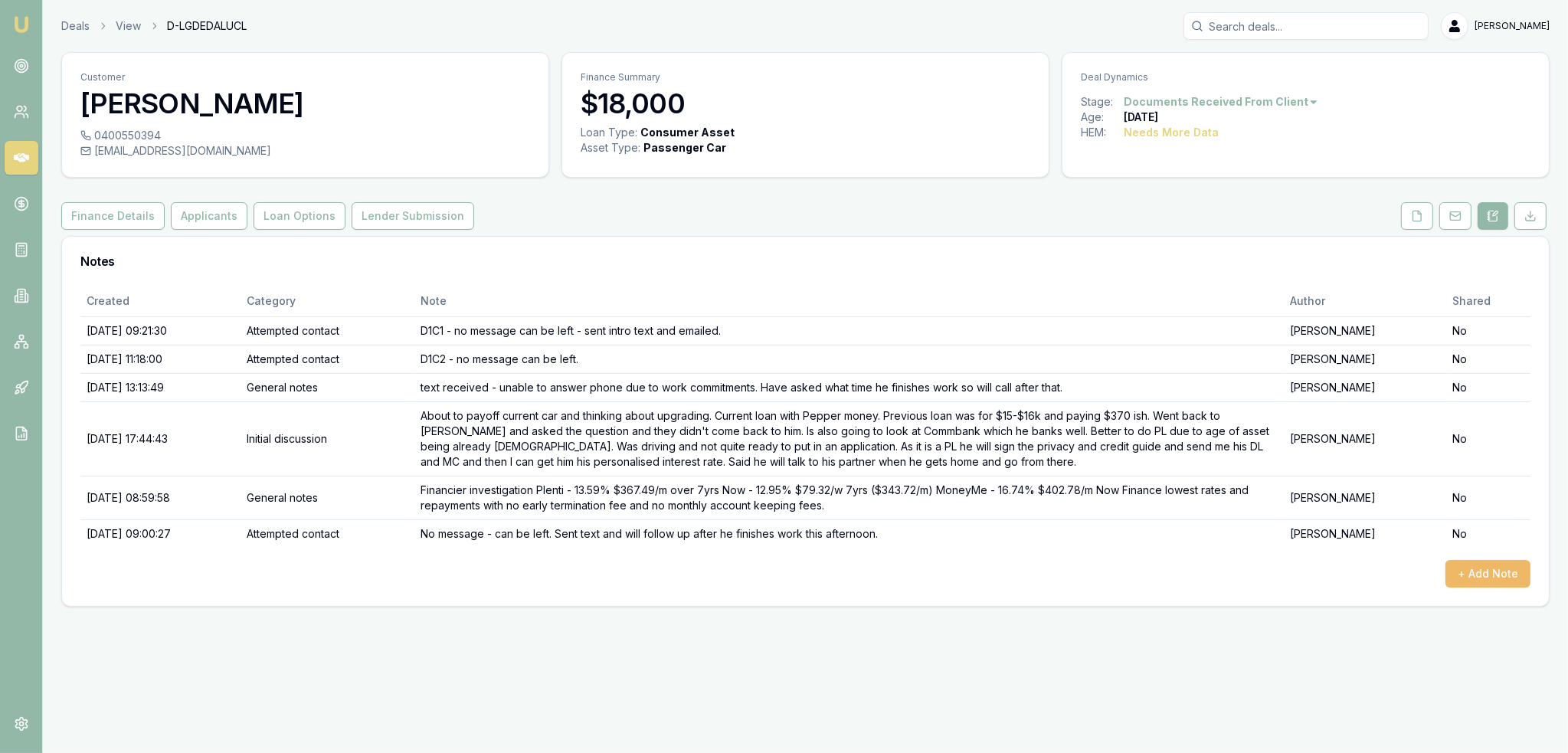
click at [1474, 578] on button "+ Add Note" at bounding box center [1487, 574] width 85 height 28
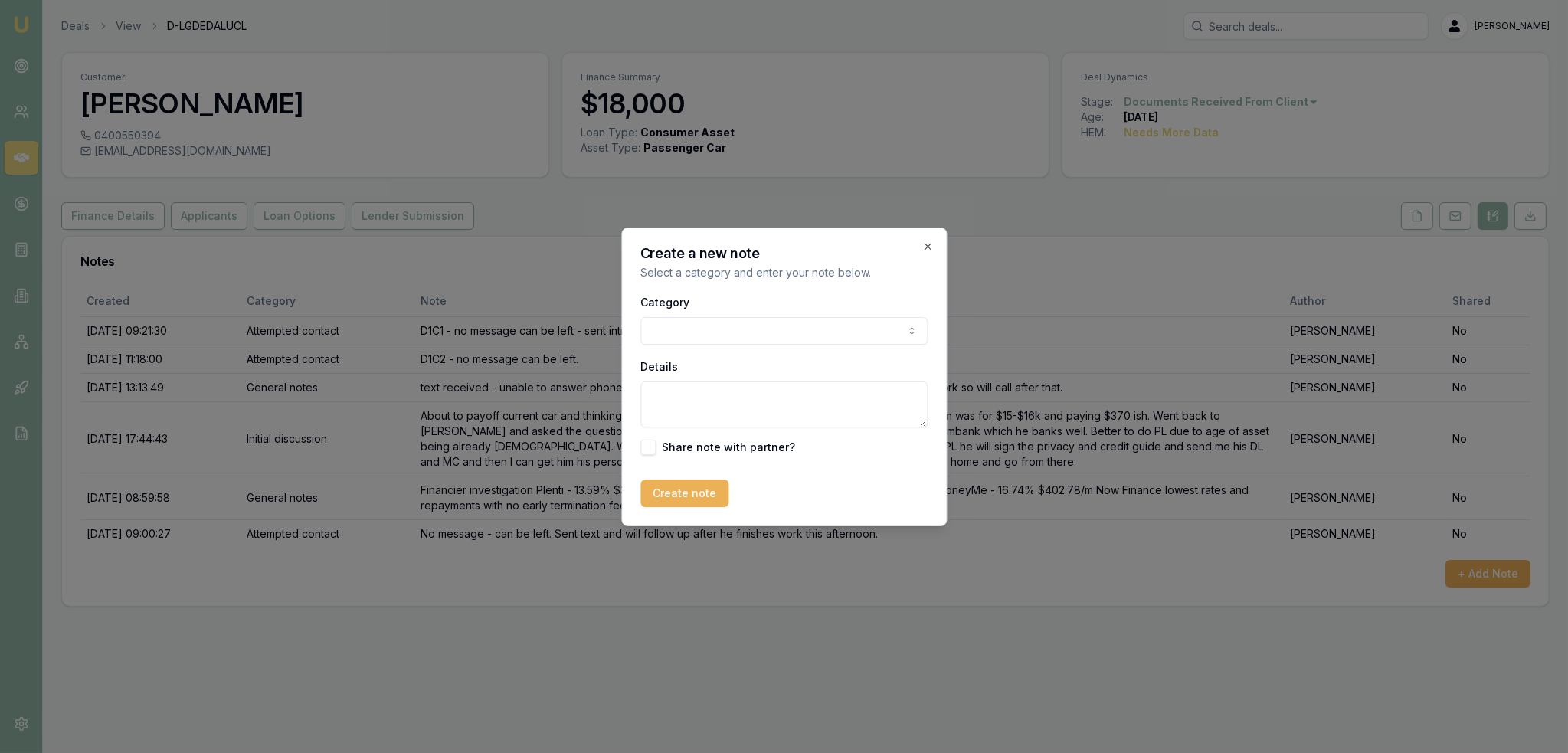
click at [771, 330] on body "Emu Broker Deals View D-LGDEDALUCL Robyn Adams Toggle Menu Customer Stephen Gaw…" at bounding box center [784, 376] width 1568 height 753
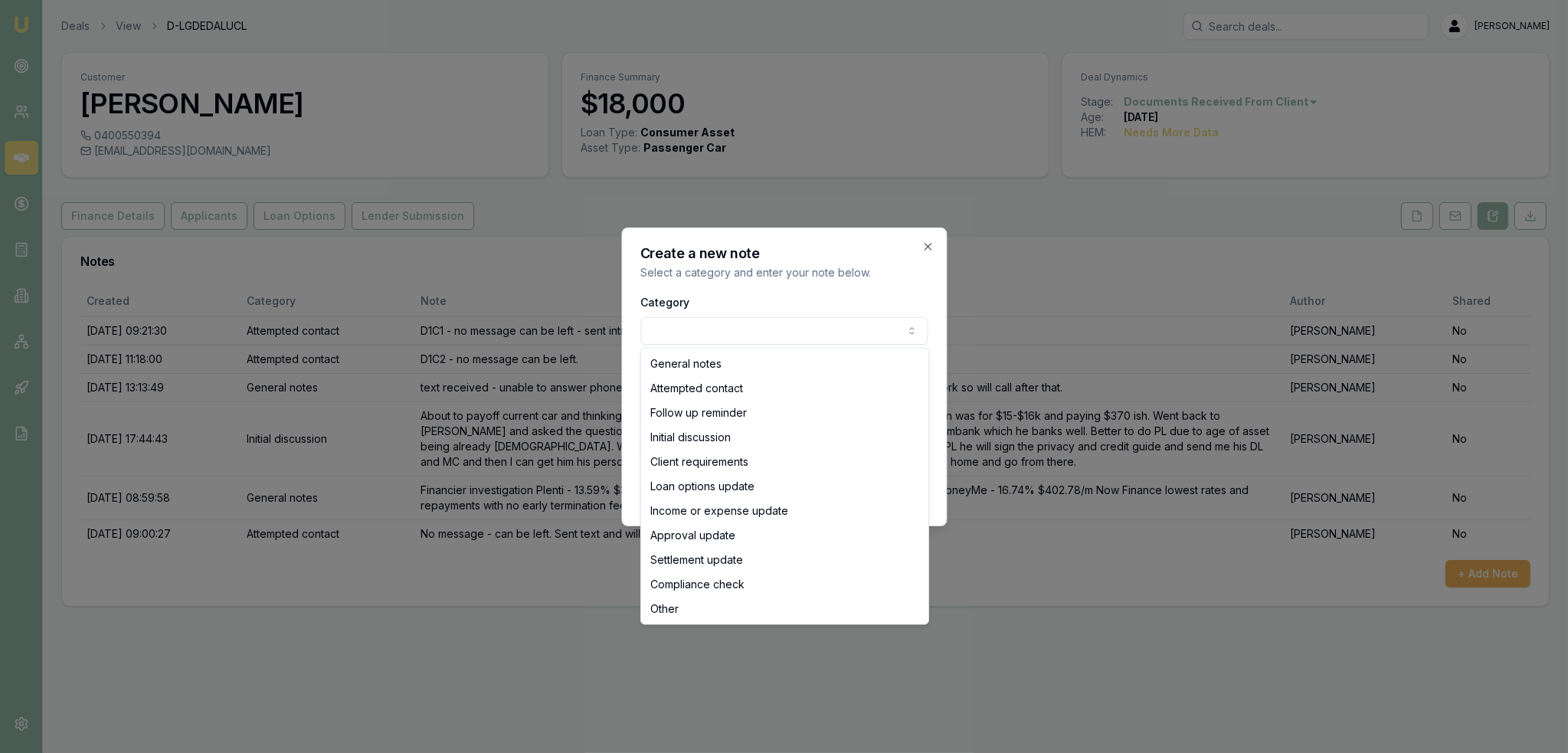
select select "LOAN_OPTIONS_UPDATE"
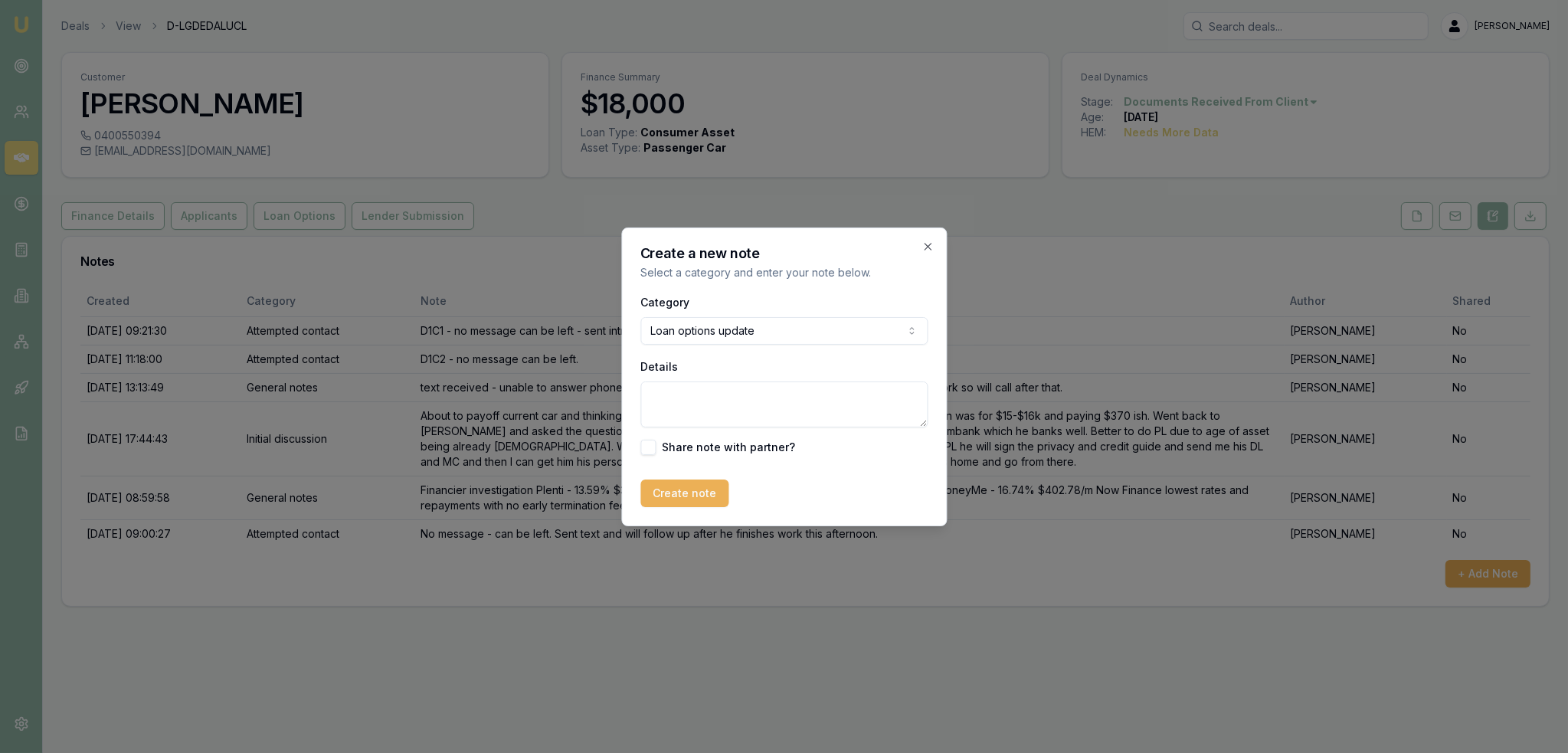
click at [710, 406] on textarea "Details" at bounding box center [783, 404] width 287 height 46
type textarea "Text message received - Steve held up at work and asked for details to be email…"
click at [677, 493] on button "Create note" at bounding box center [684, 493] width 88 height 28
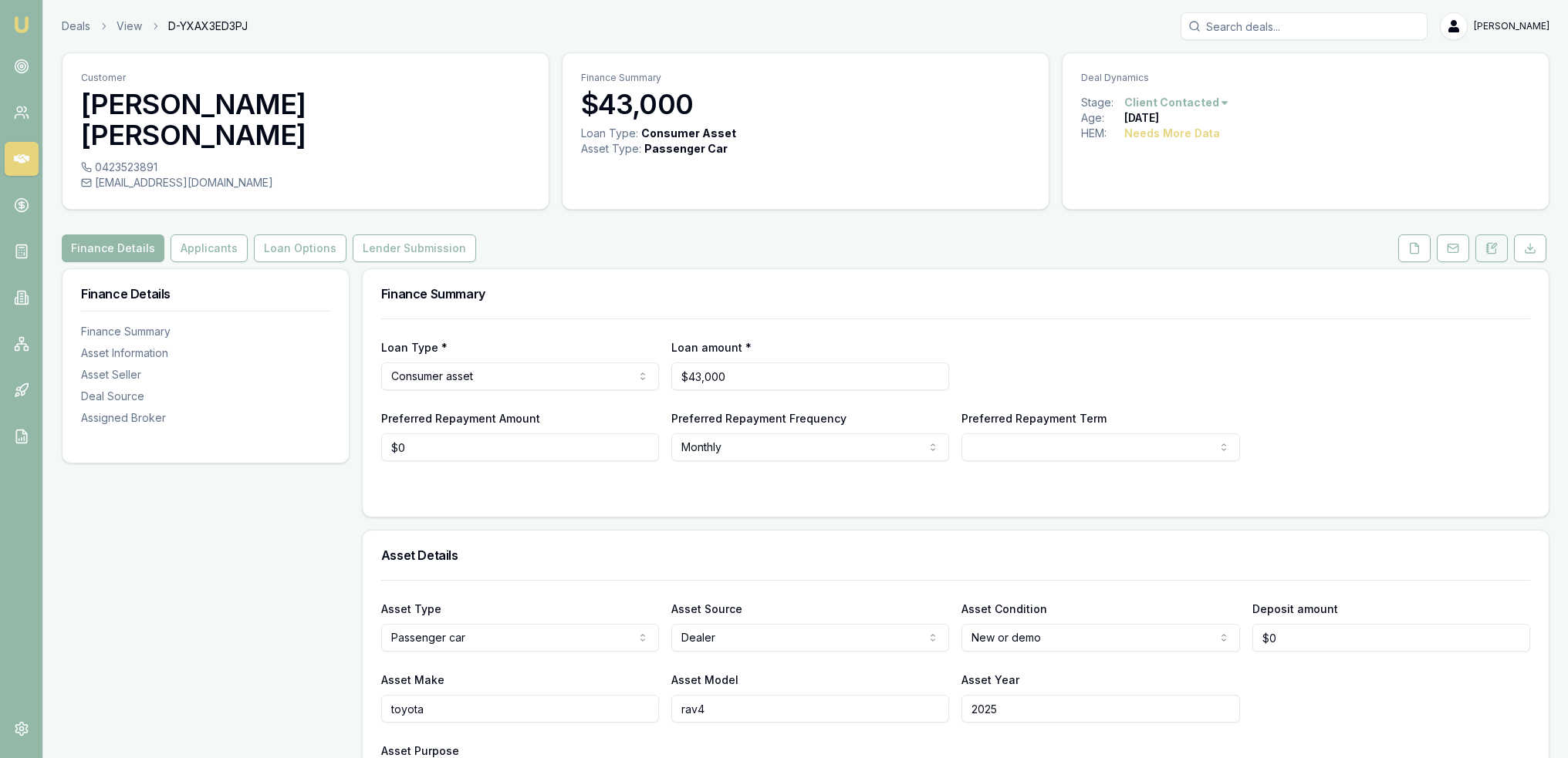
click at [1490, 242] on icon at bounding box center [1492, 248] width 13 height 13
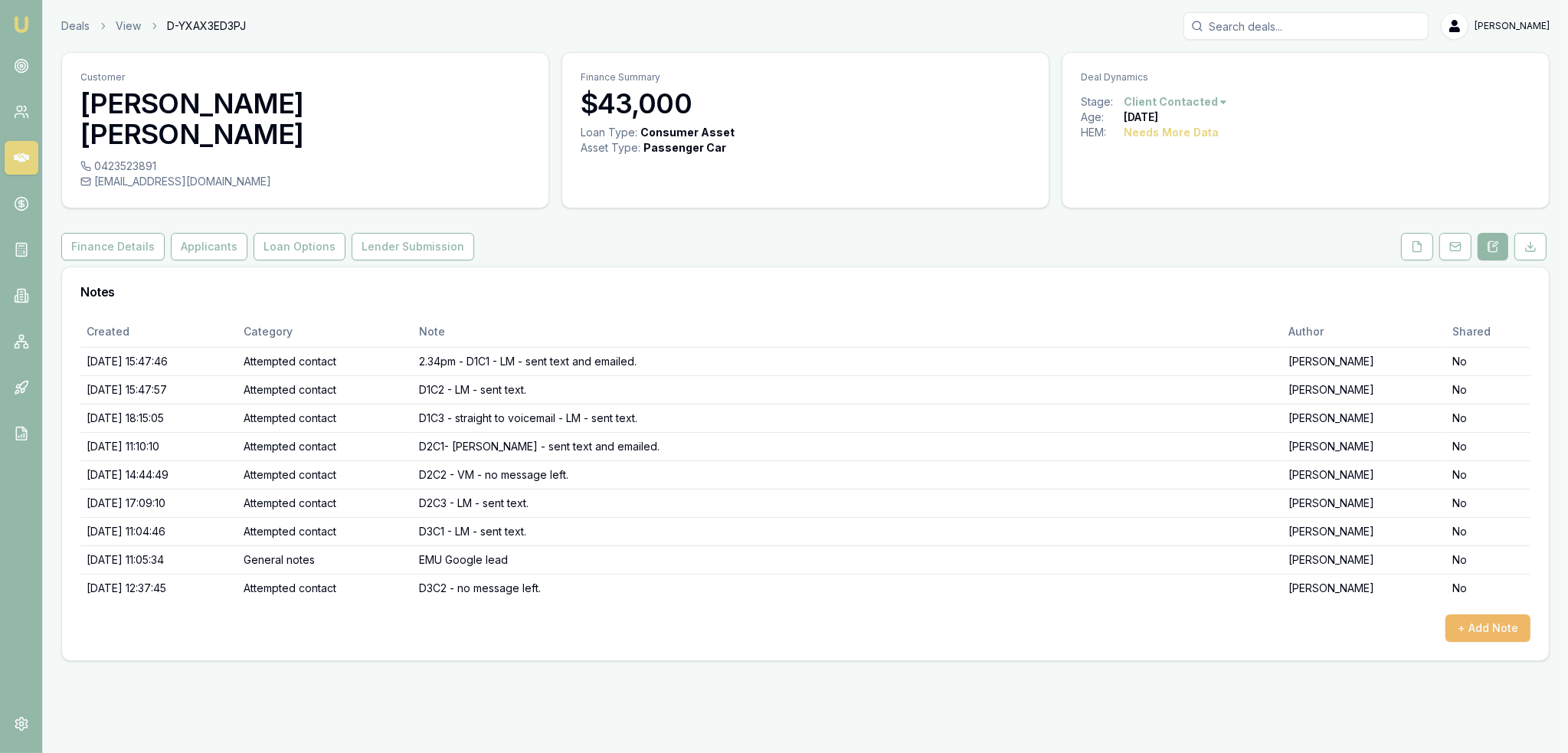
click at [1500, 614] on button "+ Add Note" at bounding box center [1487, 628] width 85 height 28
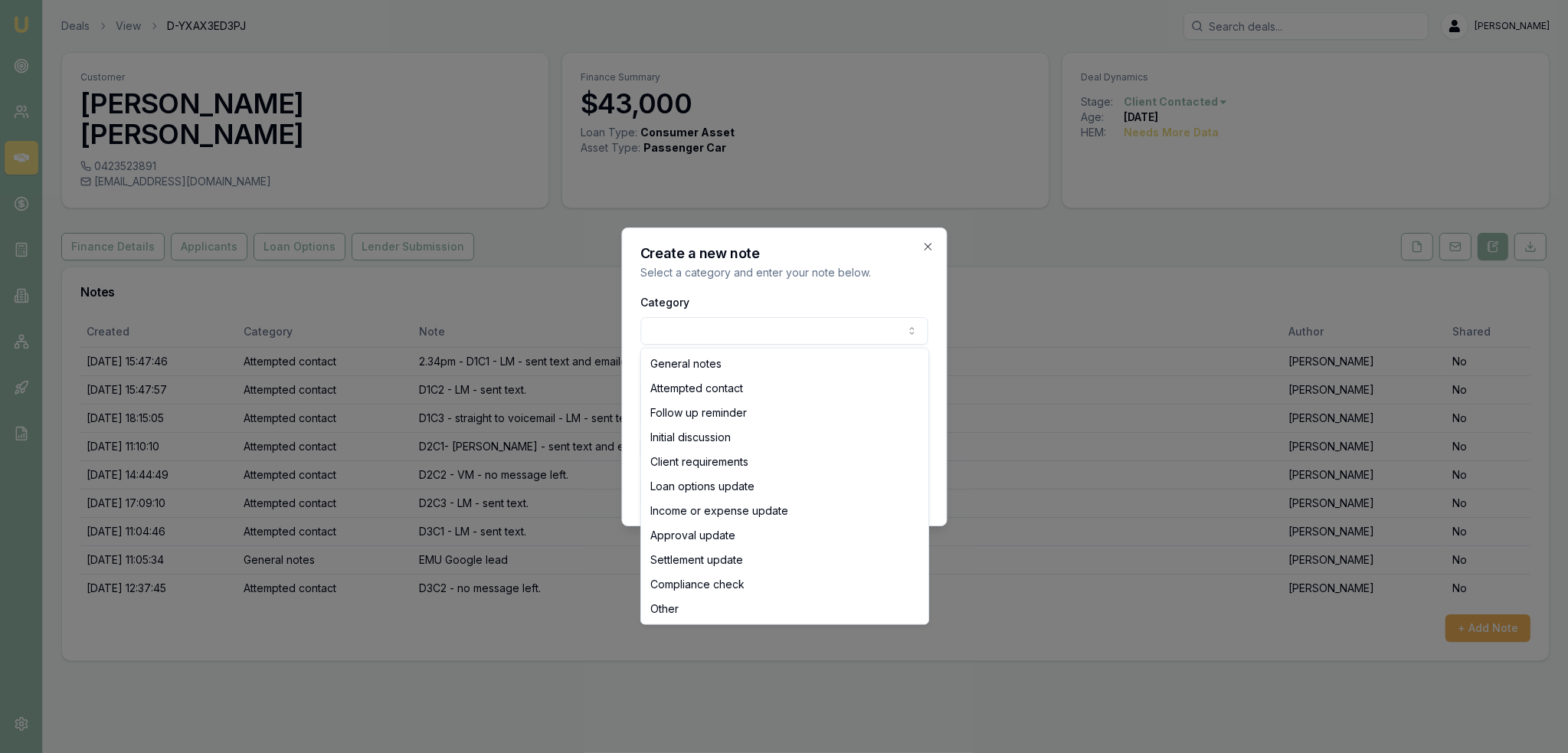
click at [806, 328] on body "Emu Broker Deals View D-YXAX3ED3PJ Robyn Adams Toggle Menu Customer Mohammad Sh…" at bounding box center [784, 376] width 1568 height 753
select select "ATTEMPTED_CONTACT"
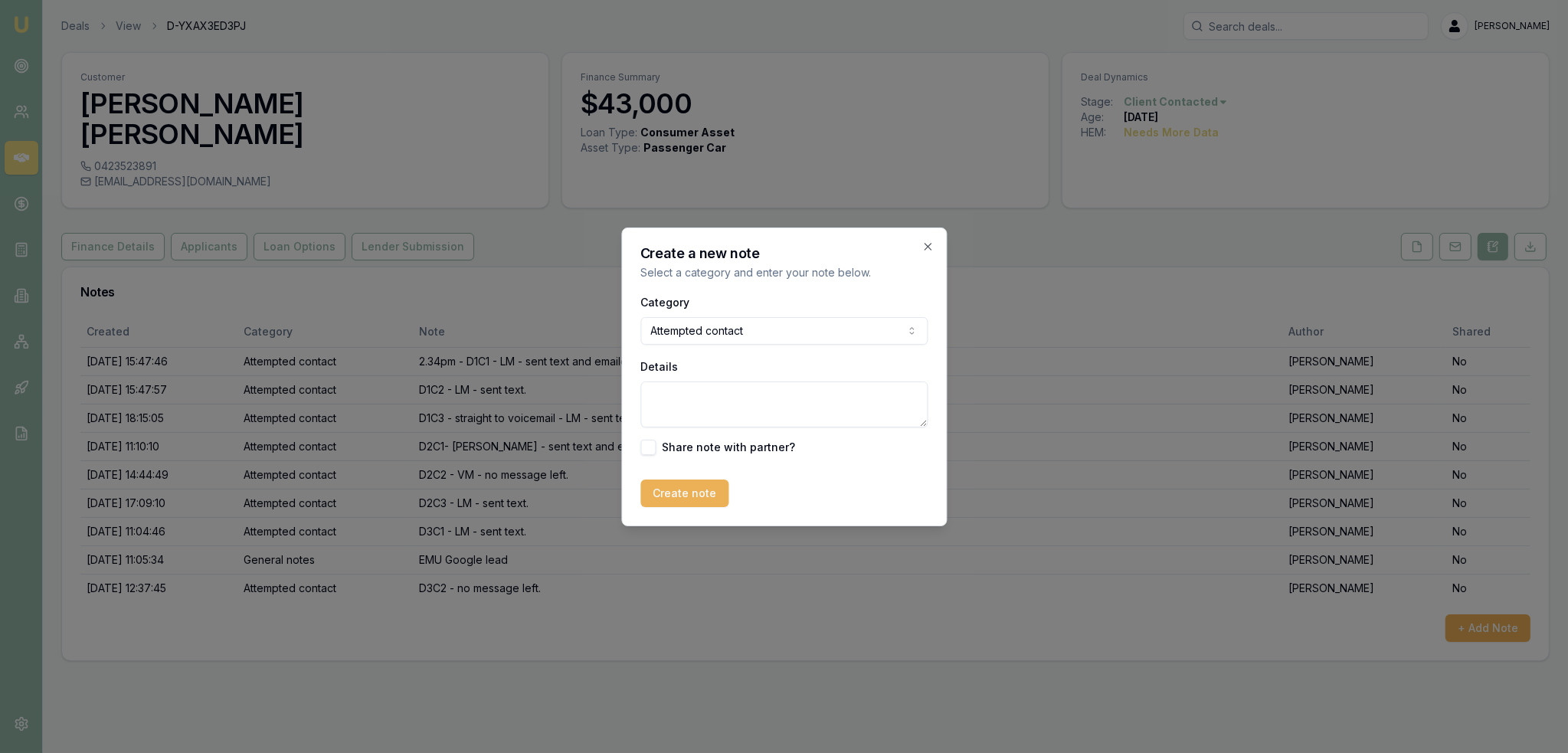
click at [720, 399] on textarea "Details" at bounding box center [783, 404] width 287 height 46
type textarea "D3C3 - LM - sent text."
click at [666, 496] on button "Create note" at bounding box center [684, 493] width 88 height 28
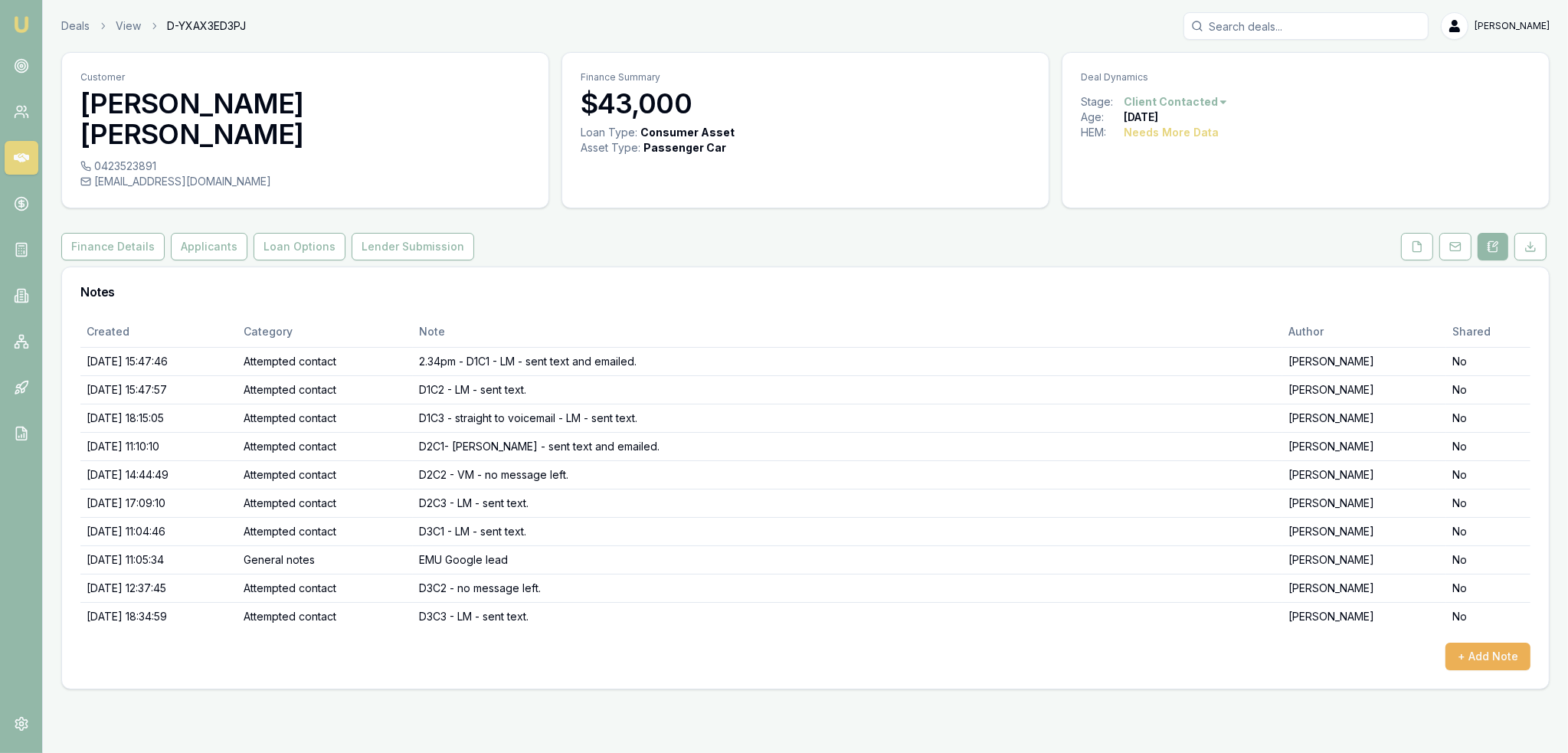
click at [22, 19] on img at bounding box center [22, 24] width 18 height 18
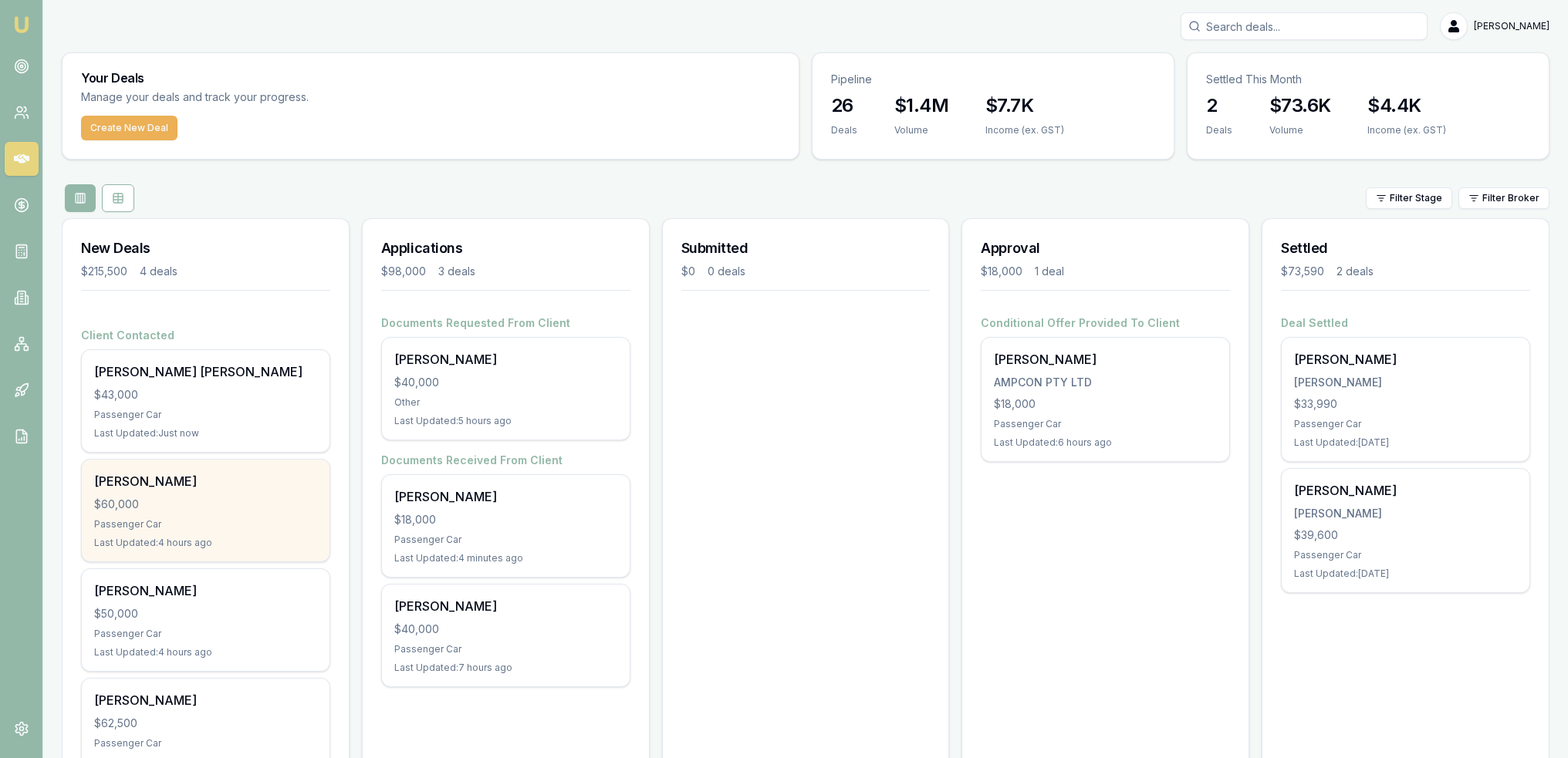
click at [197, 527] on div "Passenger Car" at bounding box center [206, 524] width 223 height 13
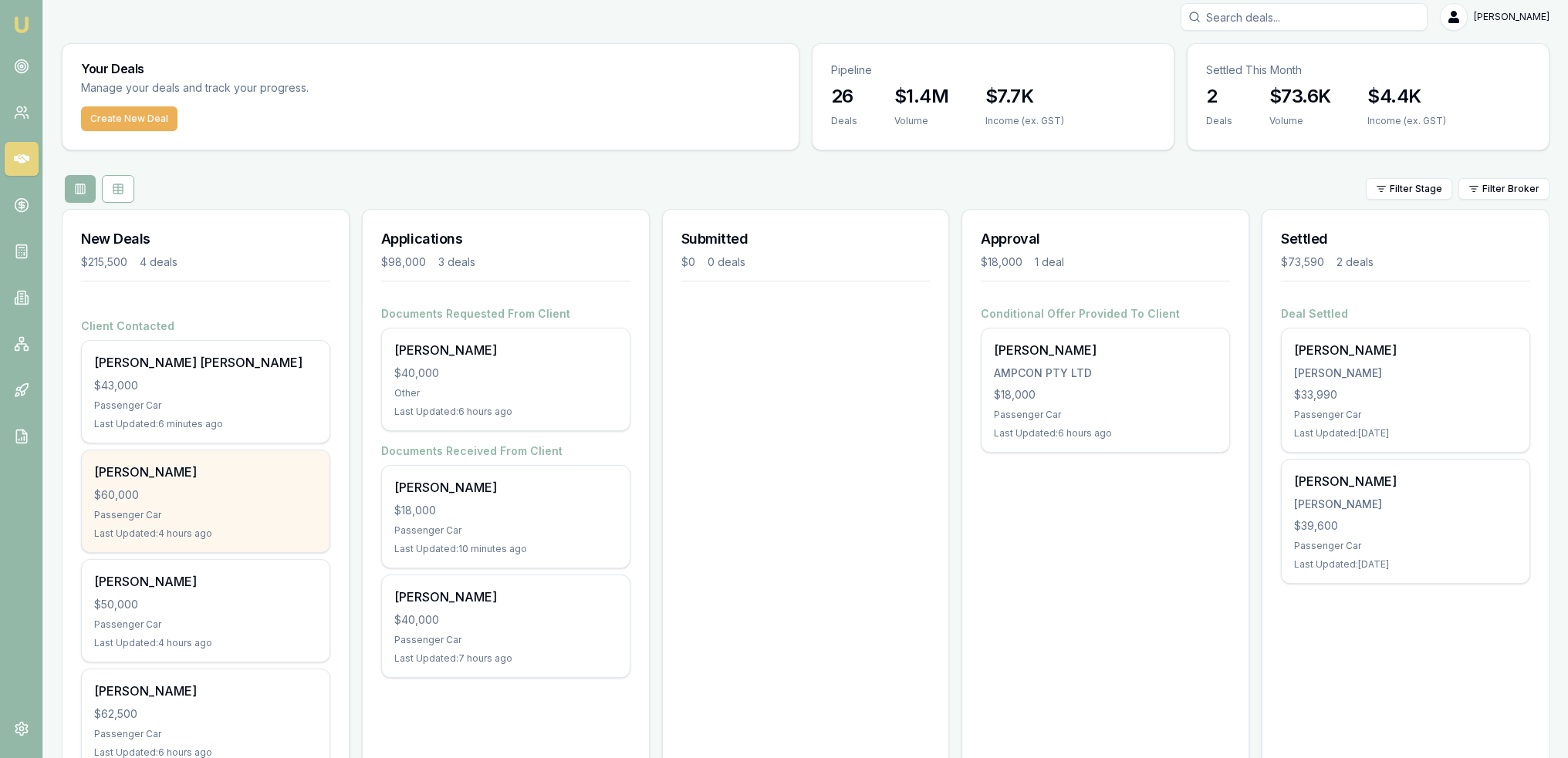
scroll to position [65, 0]
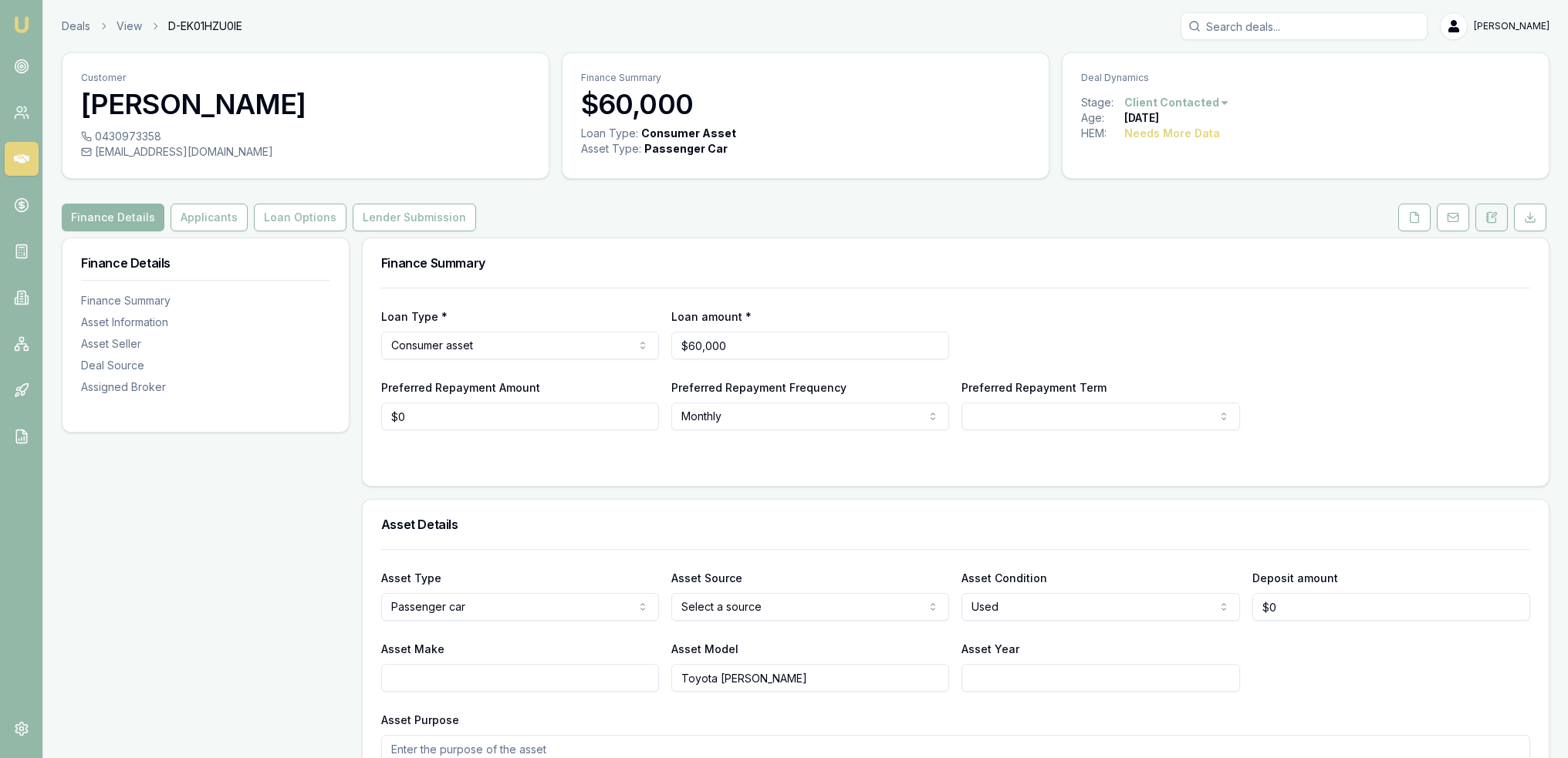
click at [1495, 209] on button at bounding box center [1492, 217] width 33 height 28
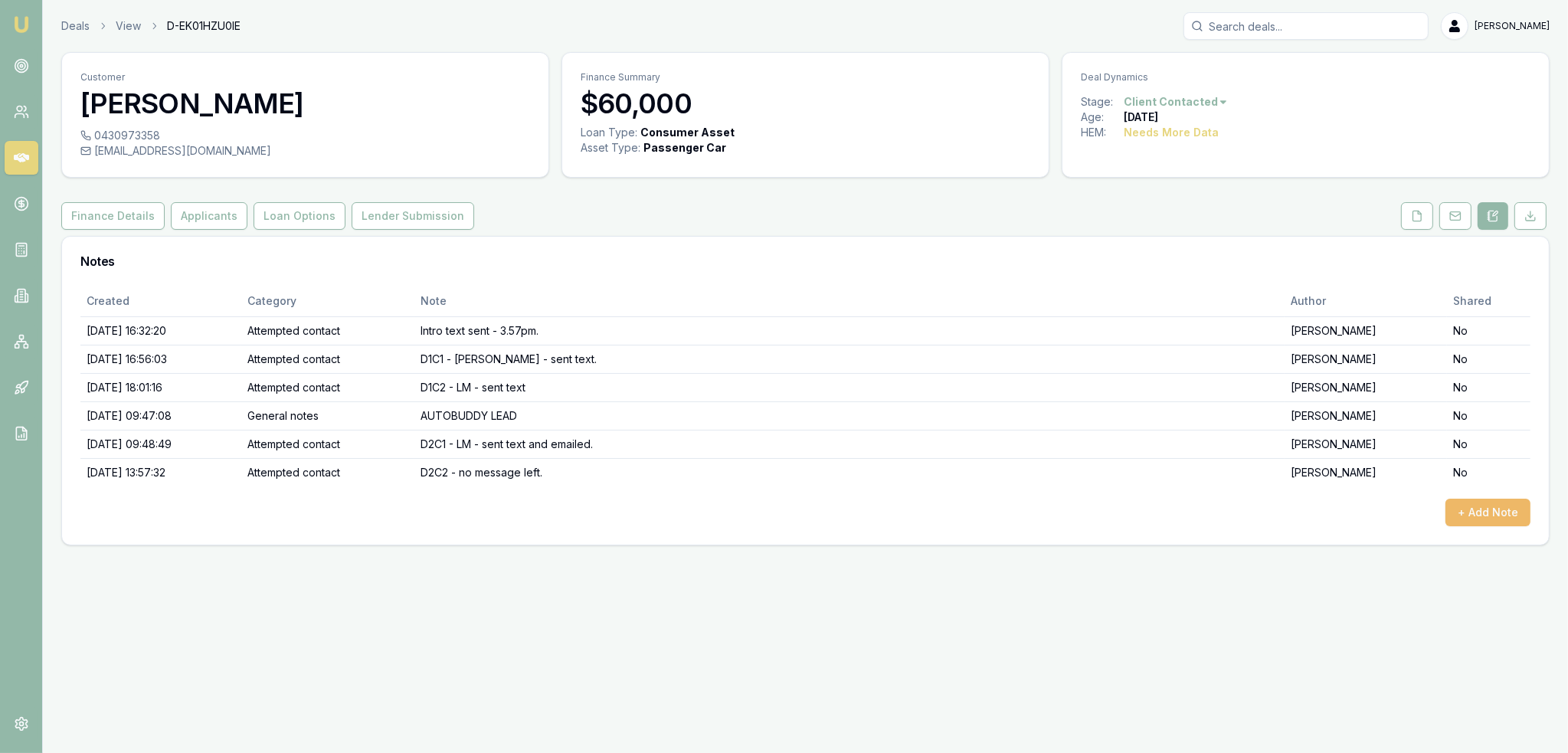
click at [1494, 504] on button "+ Add Note" at bounding box center [1487, 512] width 85 height 28
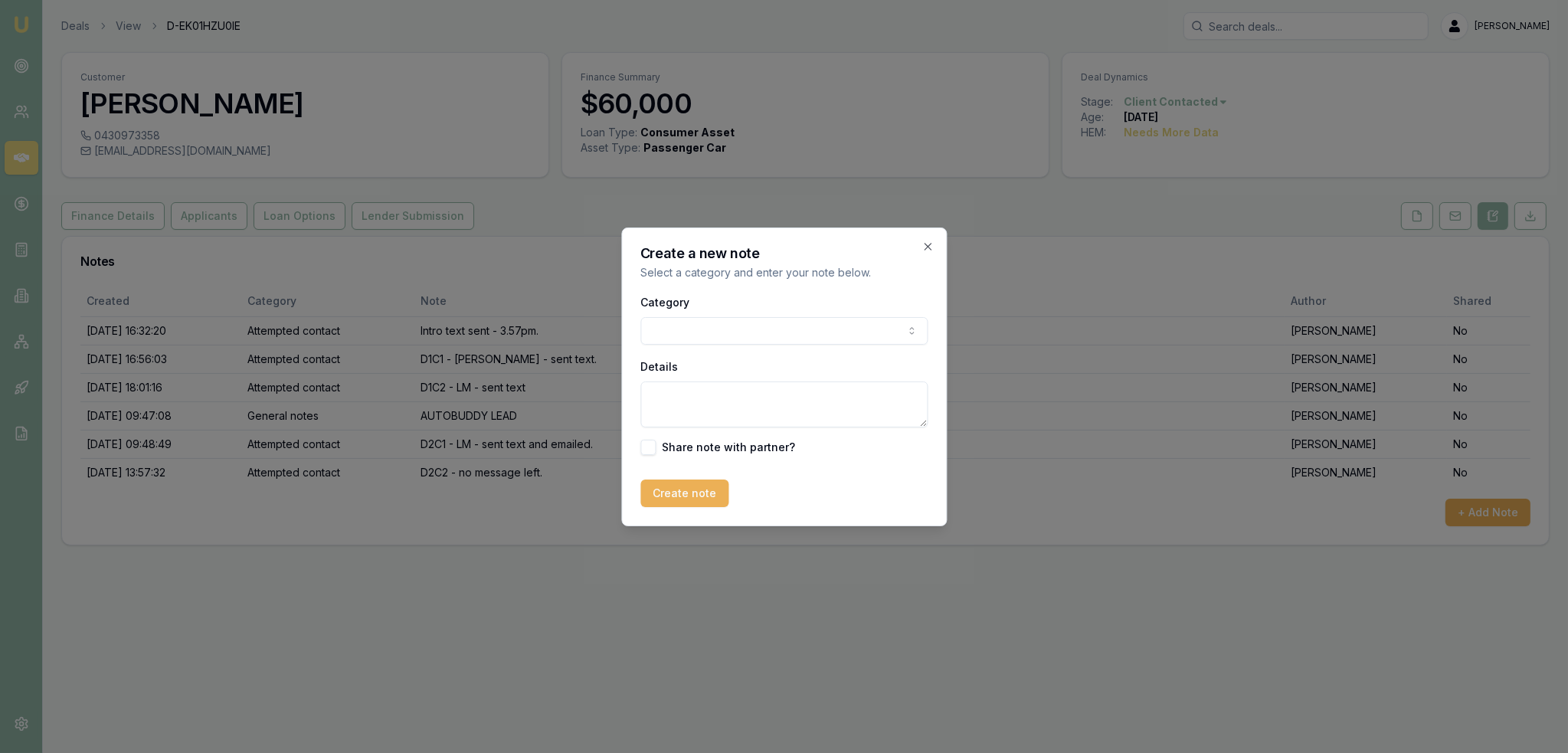
click at [772, 330] on body "Emu Broker Deals View D-EK01HZU0IE Robyn Adams Toggle Menu Customer Corey Newel…" at bounding box center [784, 376] width 1568 height 753
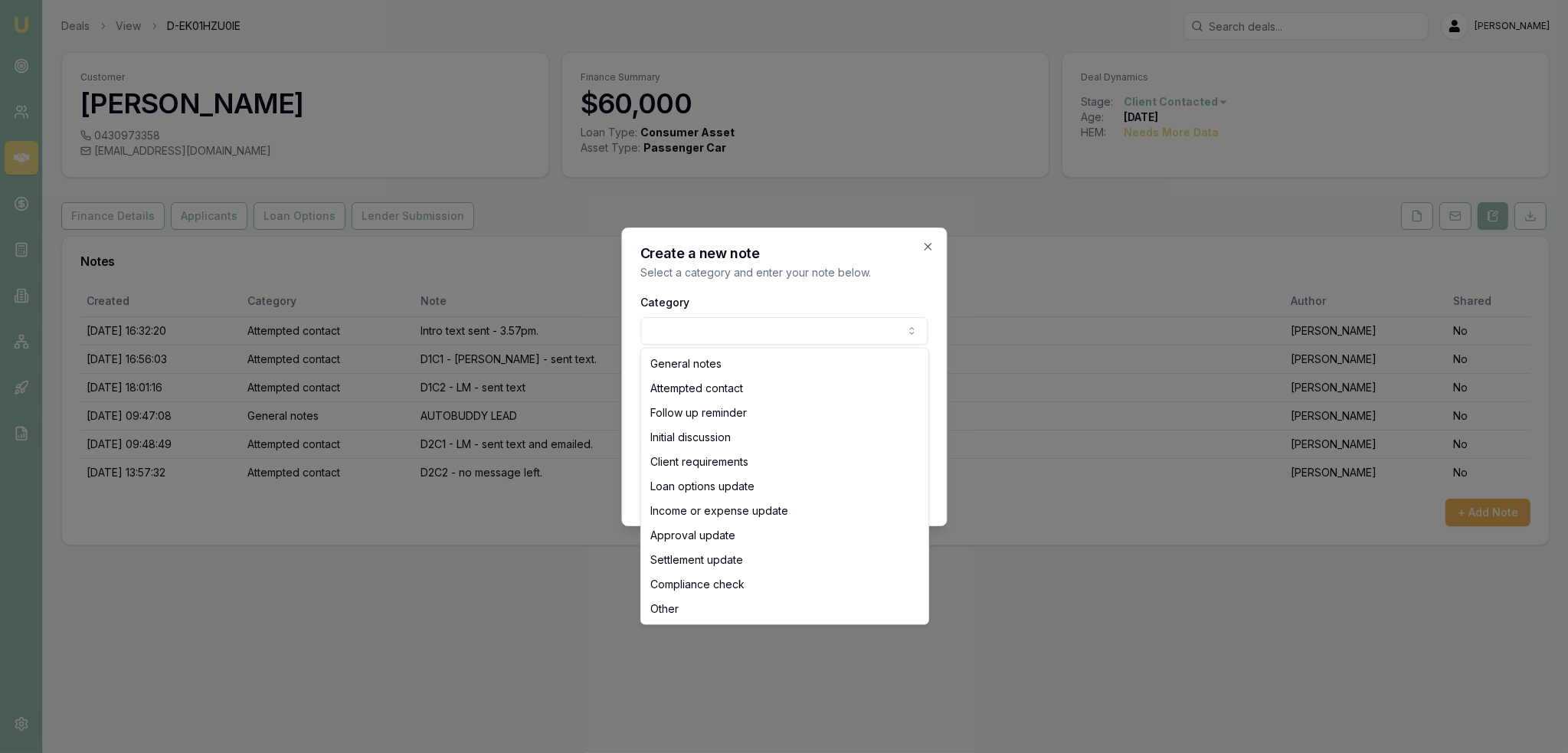
select select "ATTEMPTED_CONTACT"
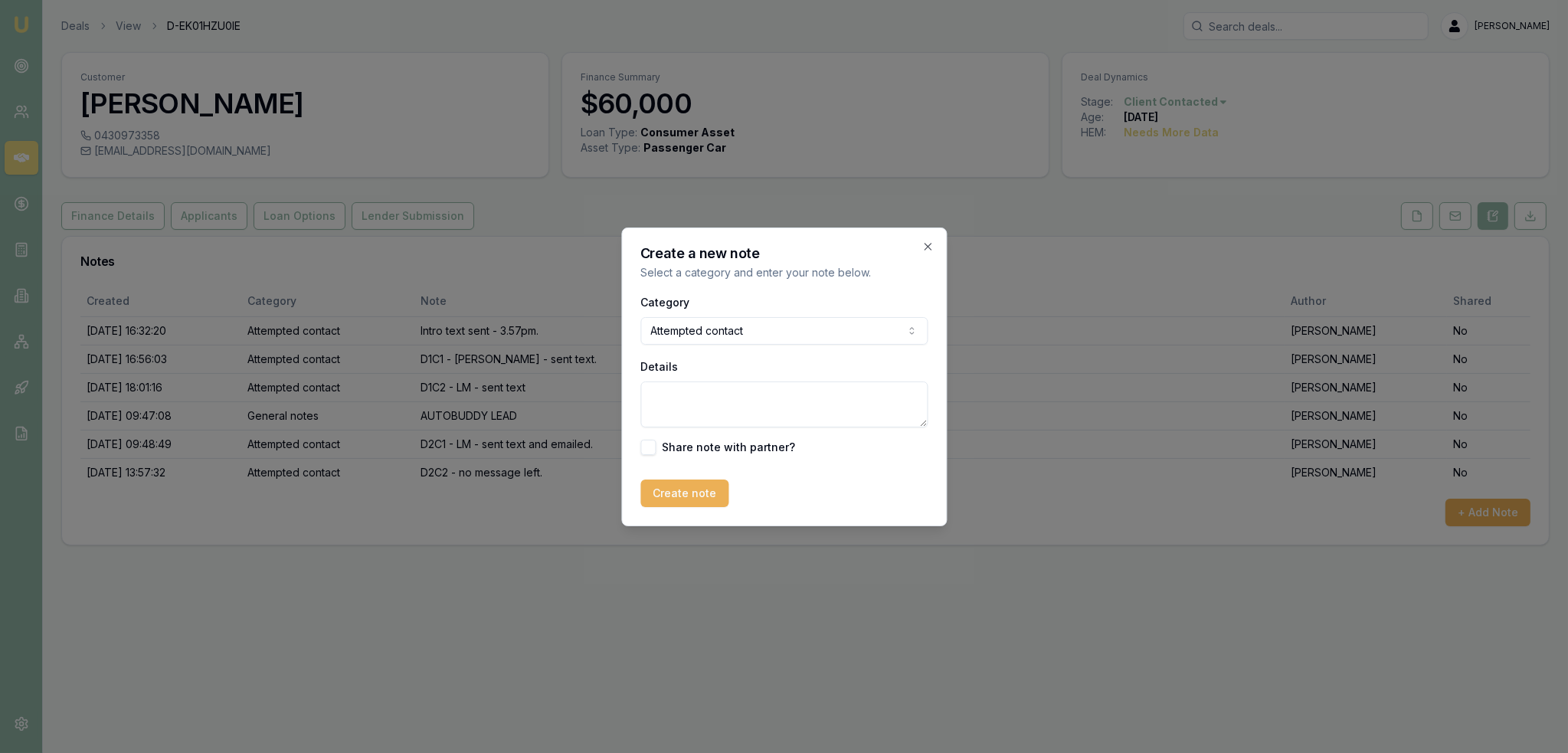
click at [722, 398] on textarea "Details" at bounding box center [783, 404] width 287 height 46
type textarea "D2C3 - LM - sent text"
click at [664, 496] on button "Create note" at bounding box center [684, 493] width 88 height 28
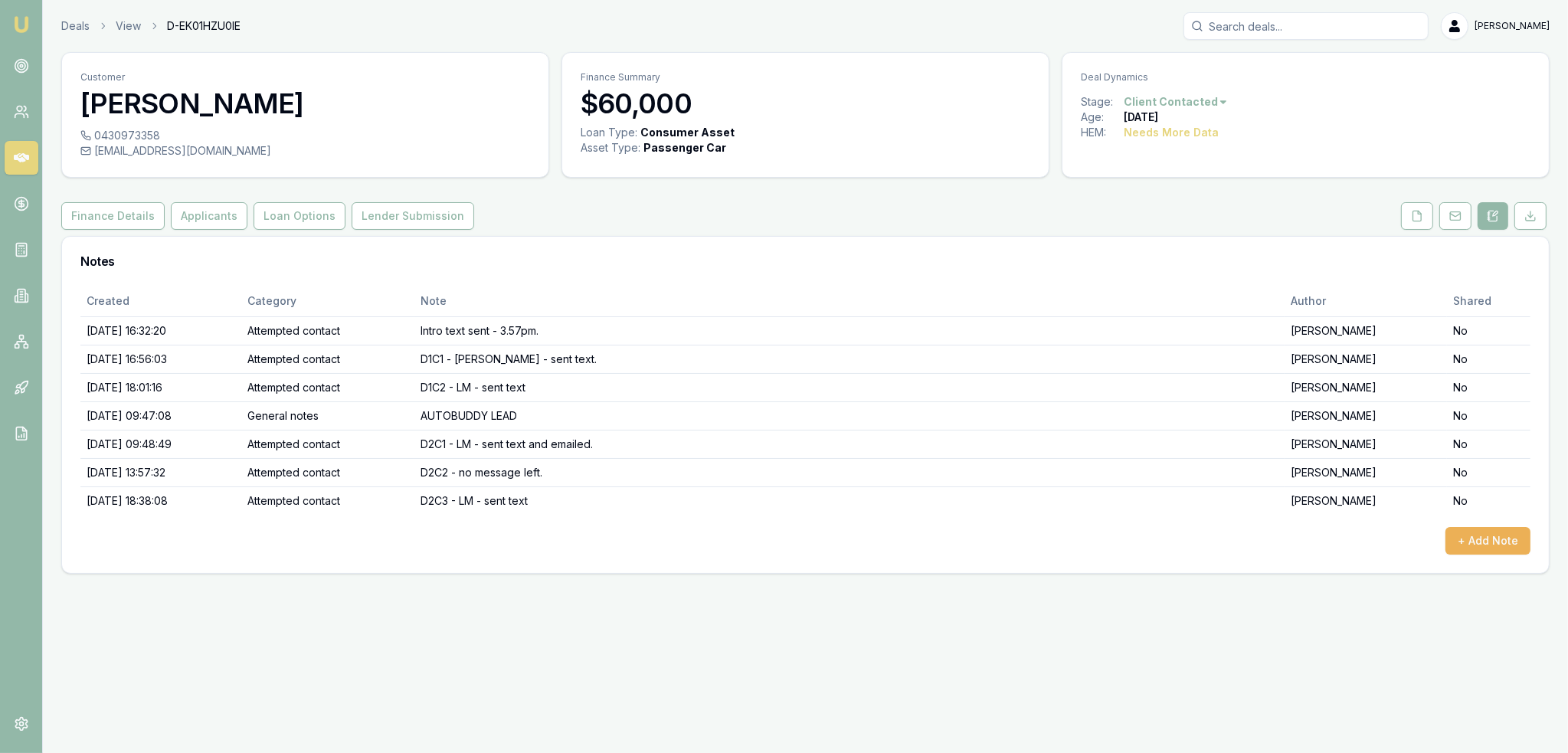
drag, startPoint x: 22, startPoint y: 21, endPoint x: 199, endPoint y: 12, distance: 177.2
click at [22, 21] on img at bounding box center [22, 24] width 18 height 18
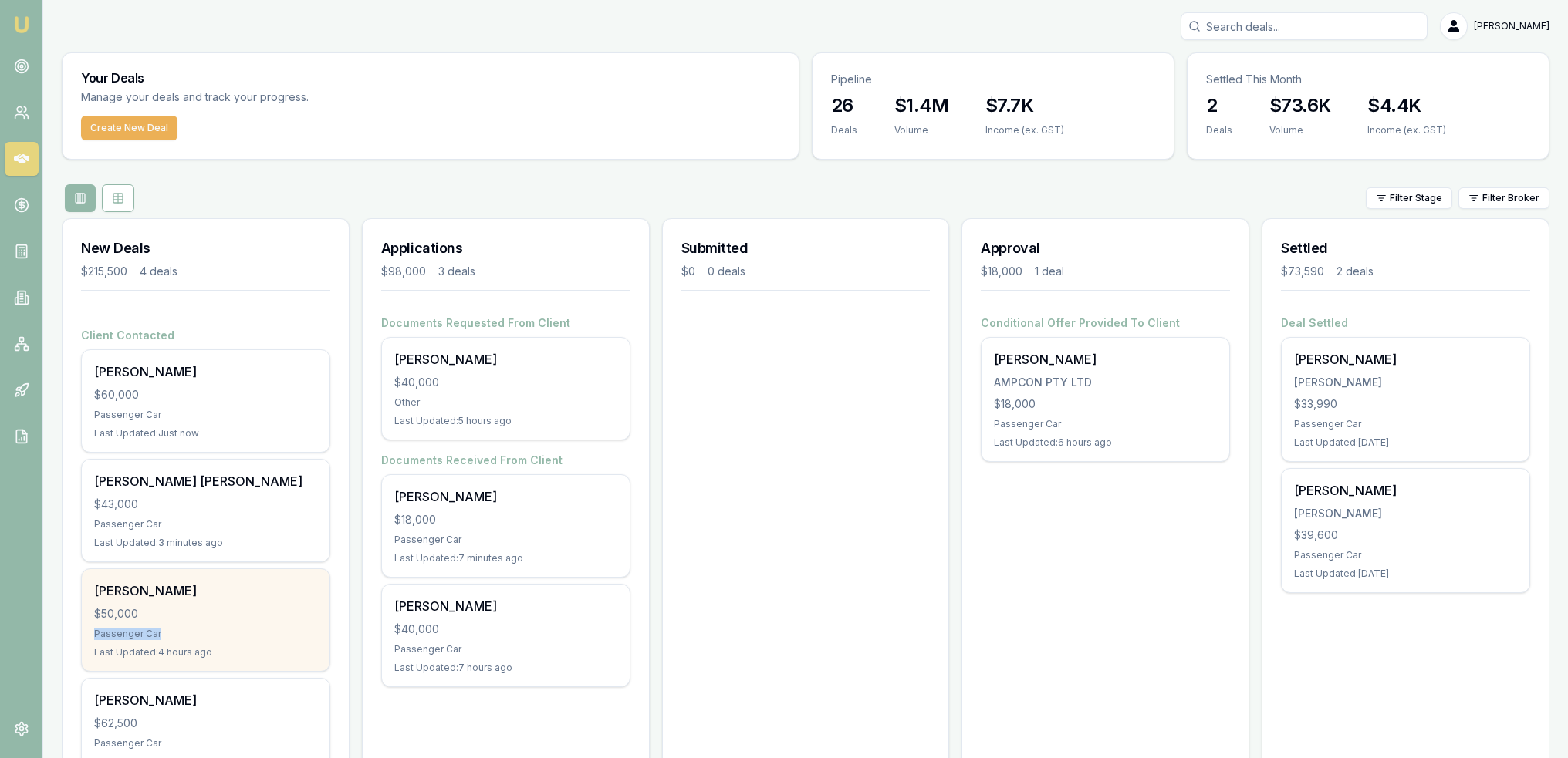
click at [168, 621] on div "Aharon Cross $50,000 Passenger Car Last Updated: 4 hours ago" at bounding box center [205, 620] width 247 height 101
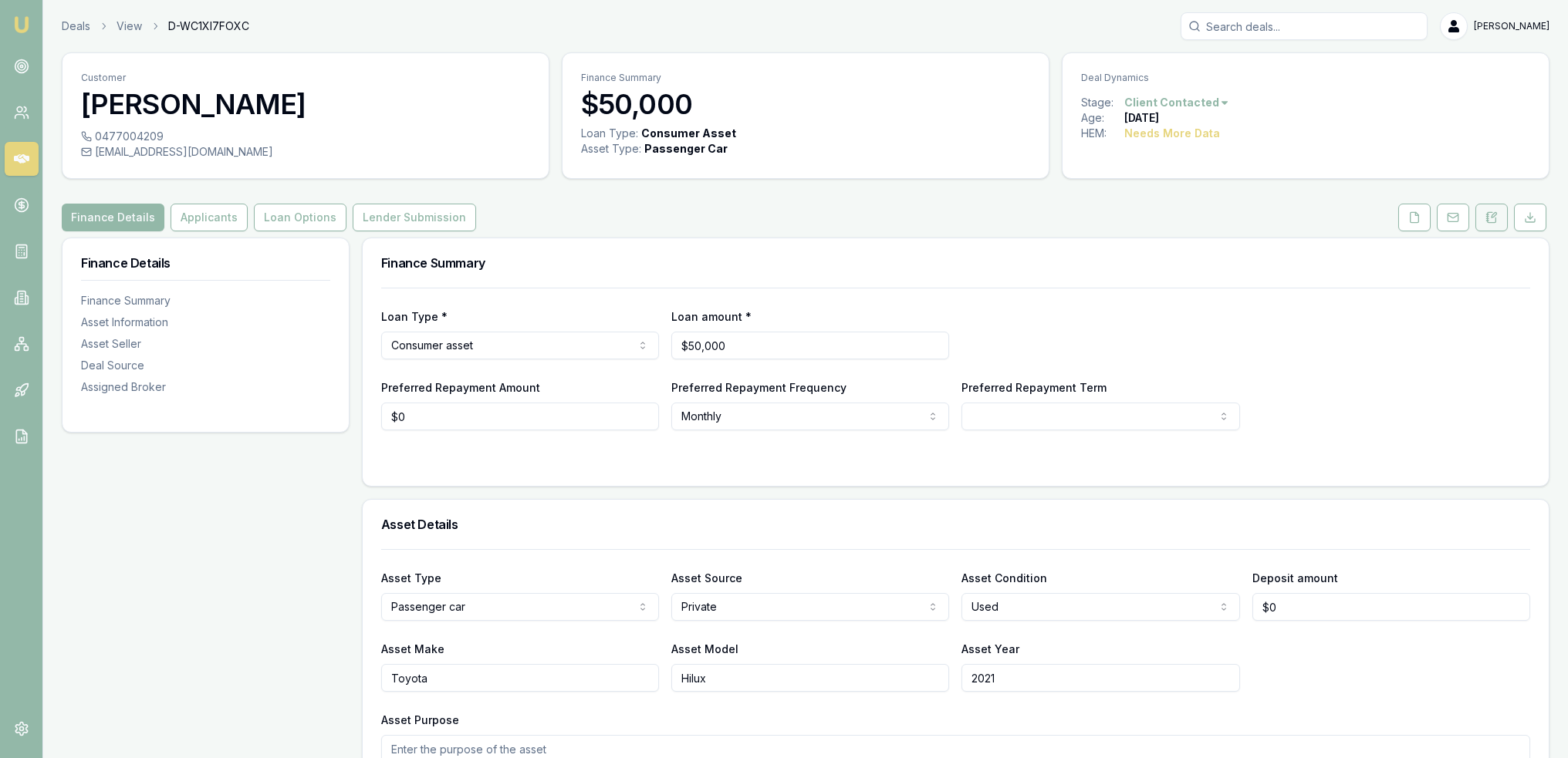
click at [1494, 216] on icon at bounding box center [1493, 215] width 5 height 5
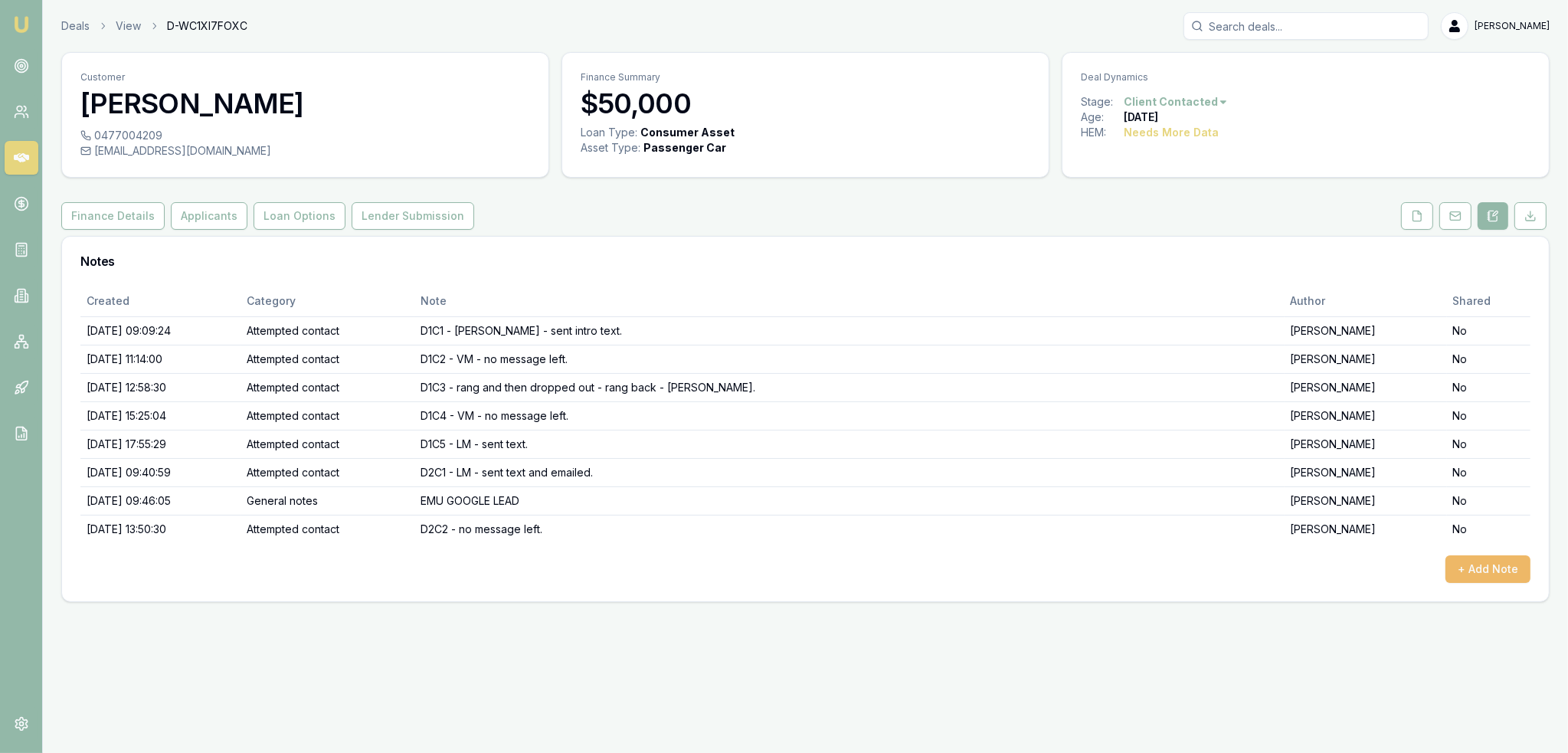
click at [1497, 558] on button "+ Add Note" at bounding box center [1487, 569] width 85 height 28
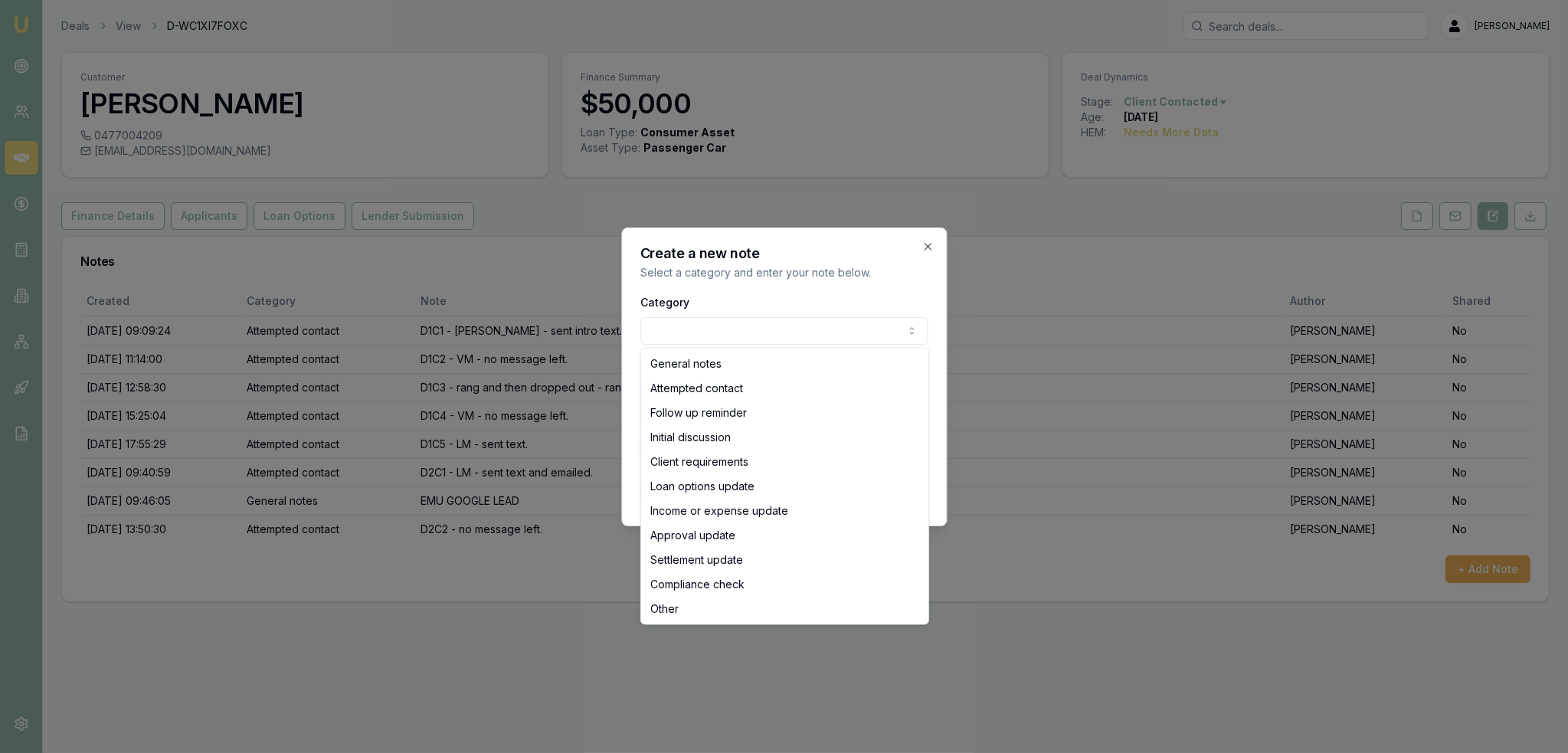
click at [766, 335] on body "Emu Broker Deals View D-WC1XI7FOXC [PERSON_NAME] Toggle Menu Customer [PERSON_N…" at bounding box center [784, 376] width 1568 height 753
select select "ATTEMPTED_CONTACT"
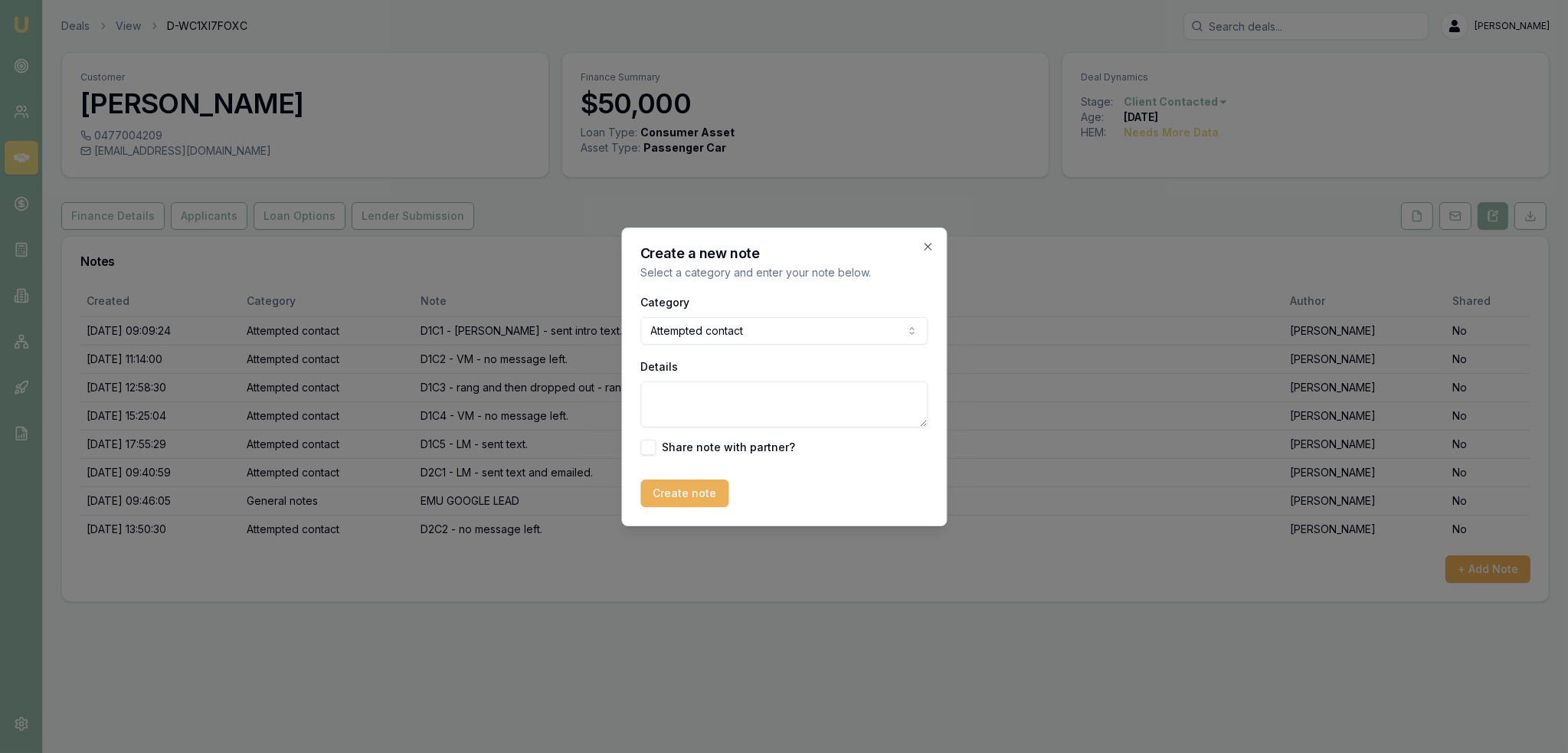
click at [711, 398] on textarea "Details" at bounding box center [783, 404] width 287 height 46
type textarea "d"
type textarea "D2C3 - LM - sent text."
click at [696, 491] on button "Create note" at bounding box center [684, 493] width 88 height 28
